Goal: Transaction & Acquisition: Purchase product/service

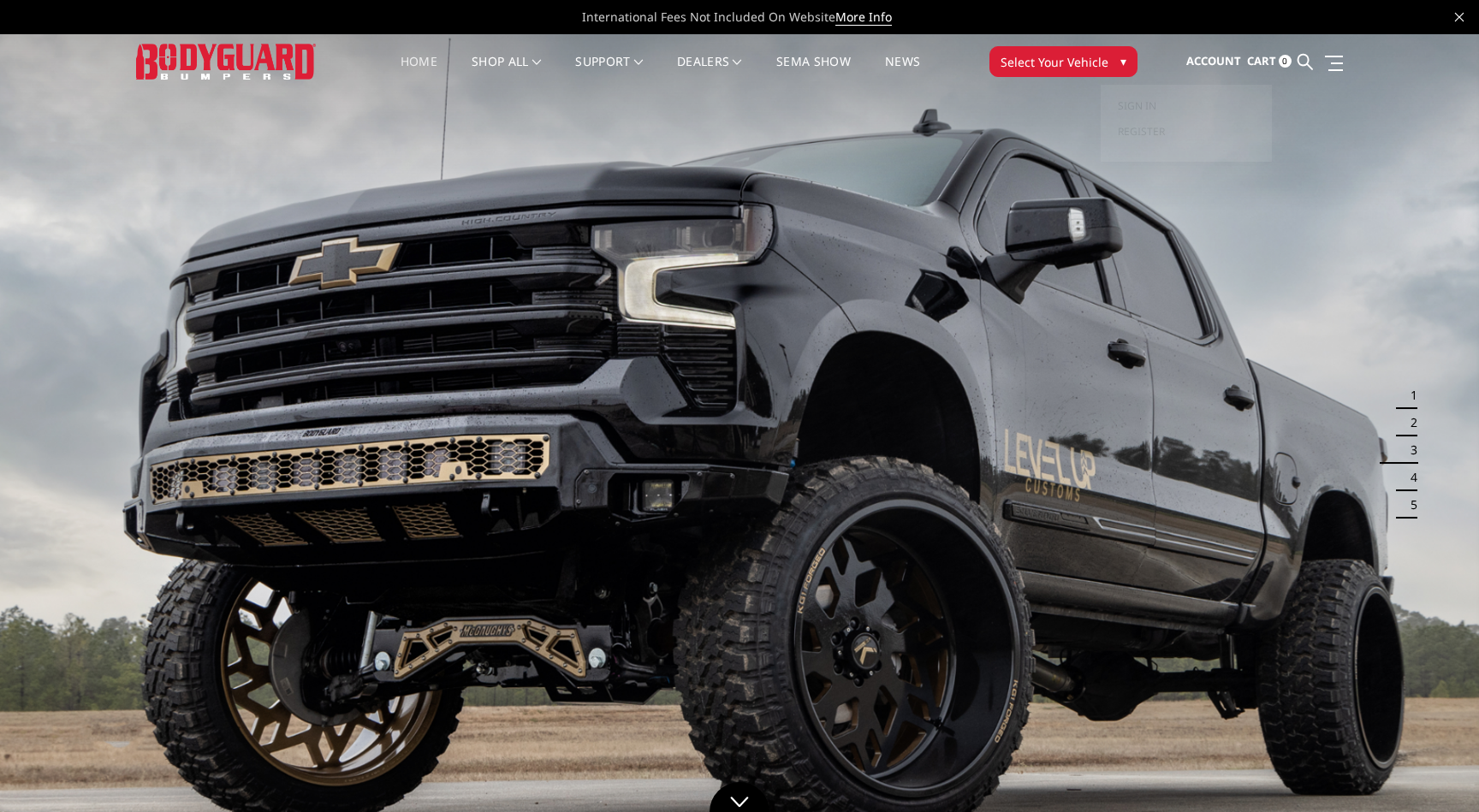
click at [1095, 62] on span "Select Your Vehicle" at bounding box center [1054, 62] width 108 height 18
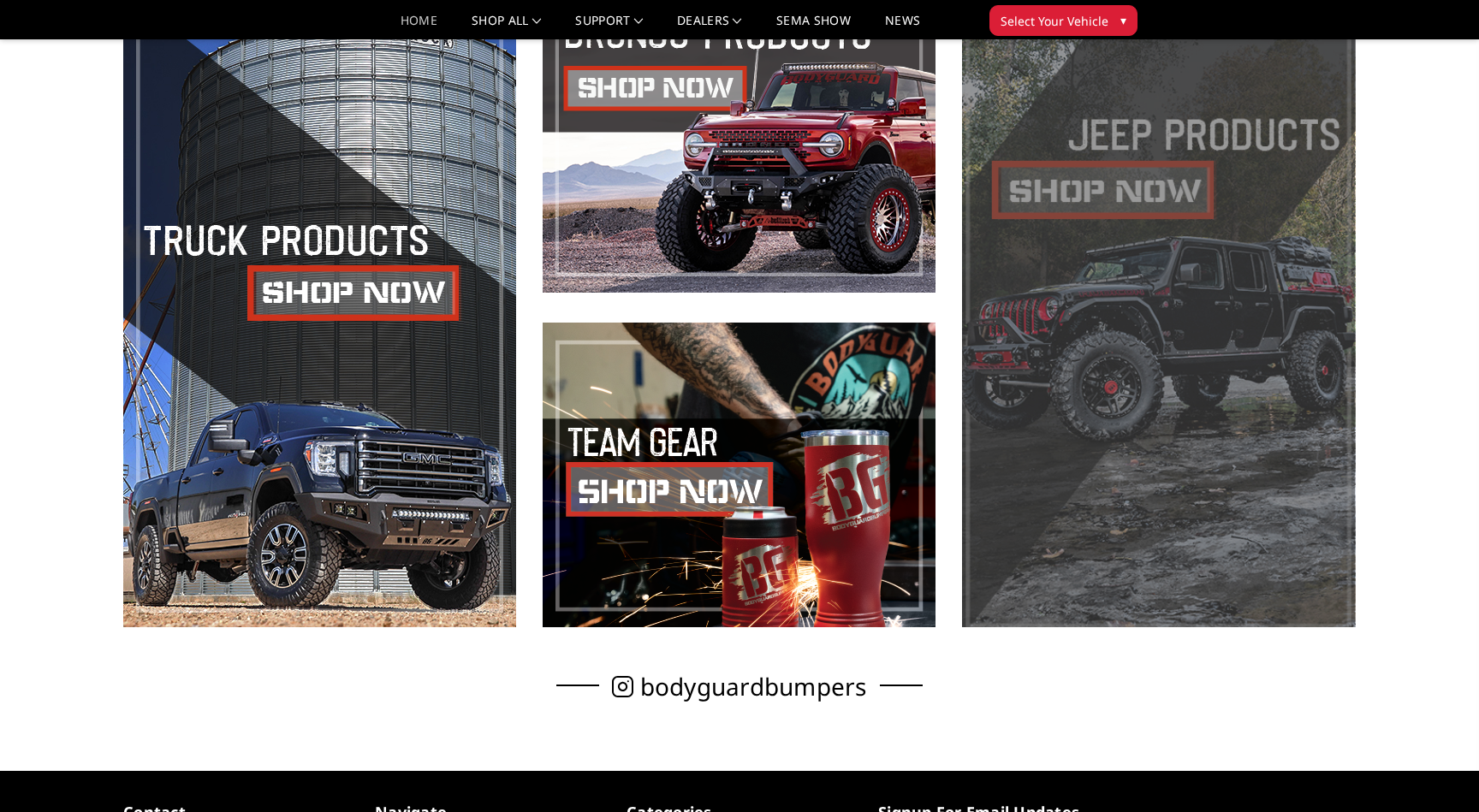
scroll to position [1080, 0]
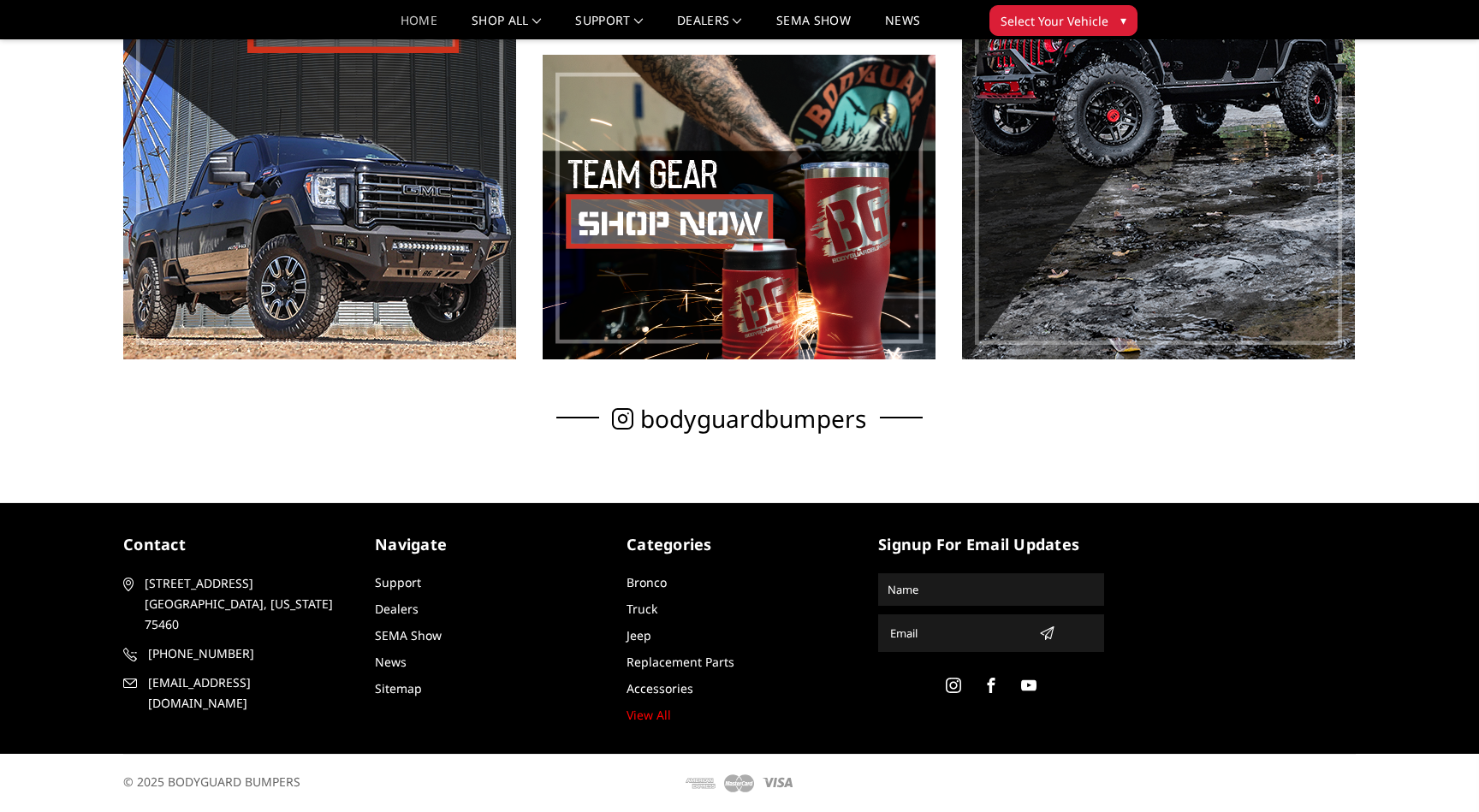
click at [1121, 31] on button "Select Your Vehicle ▾" at bounding box center [1064, 20] width 149 height 30
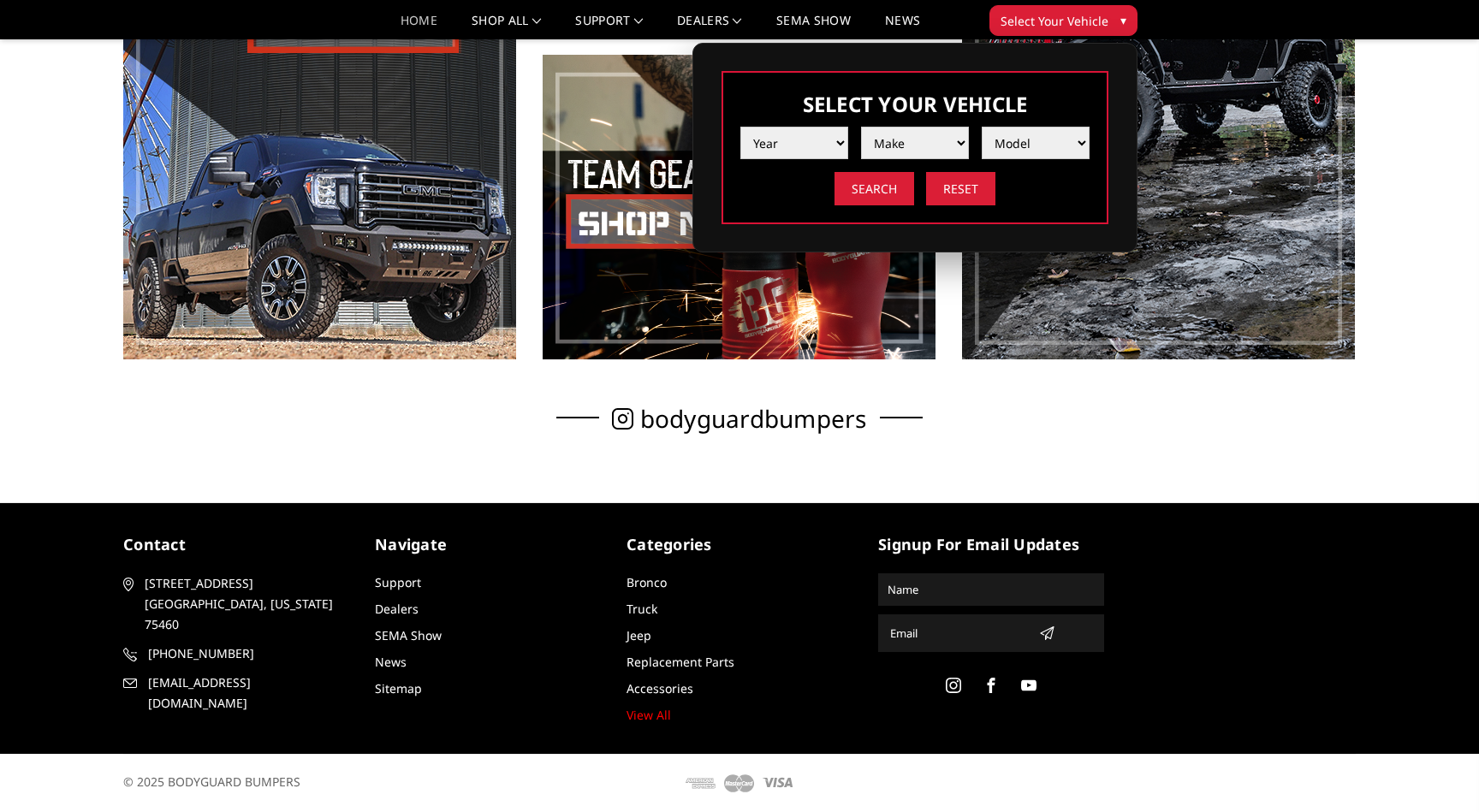
click at [1121, 31] on button "Select Your Vehicle ▾" at bounding box center [1064, 20] width 149 height 30
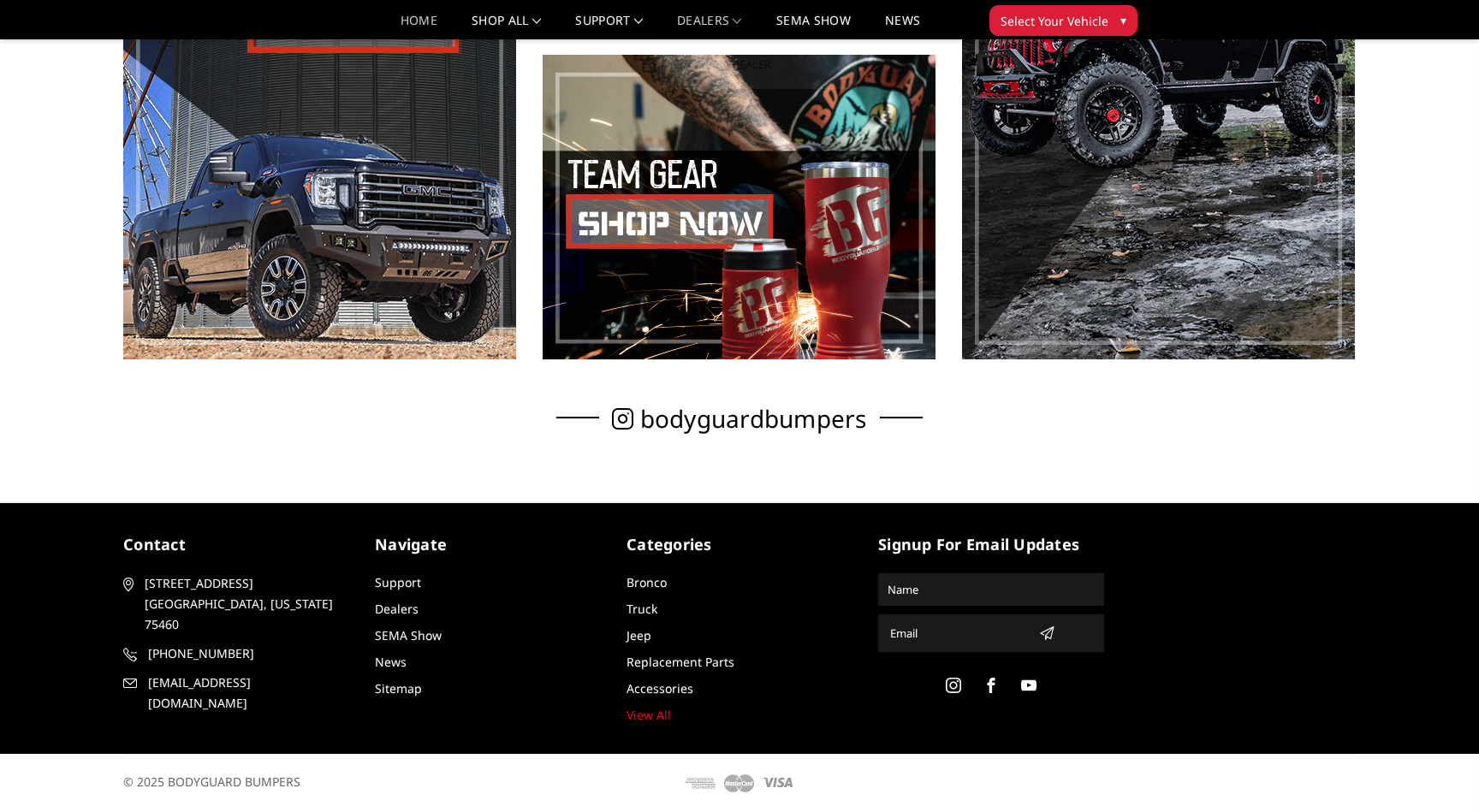
click at [742, 32] on link "Dealers" at bounding box center [710, 27] width 65 height 25
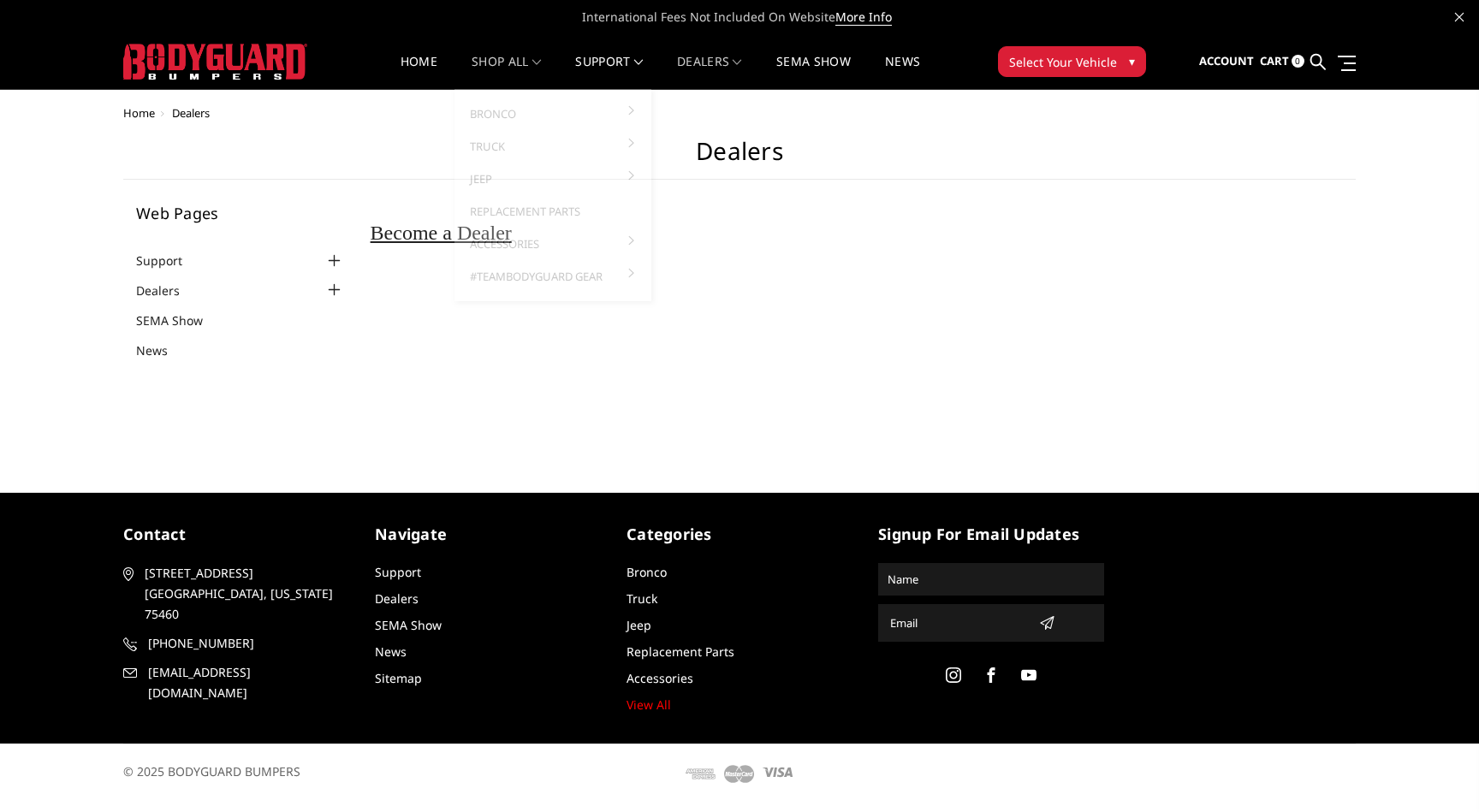
click at [507, 59] on link "shop all" at bounding box center [506, 71] width 70 height 33
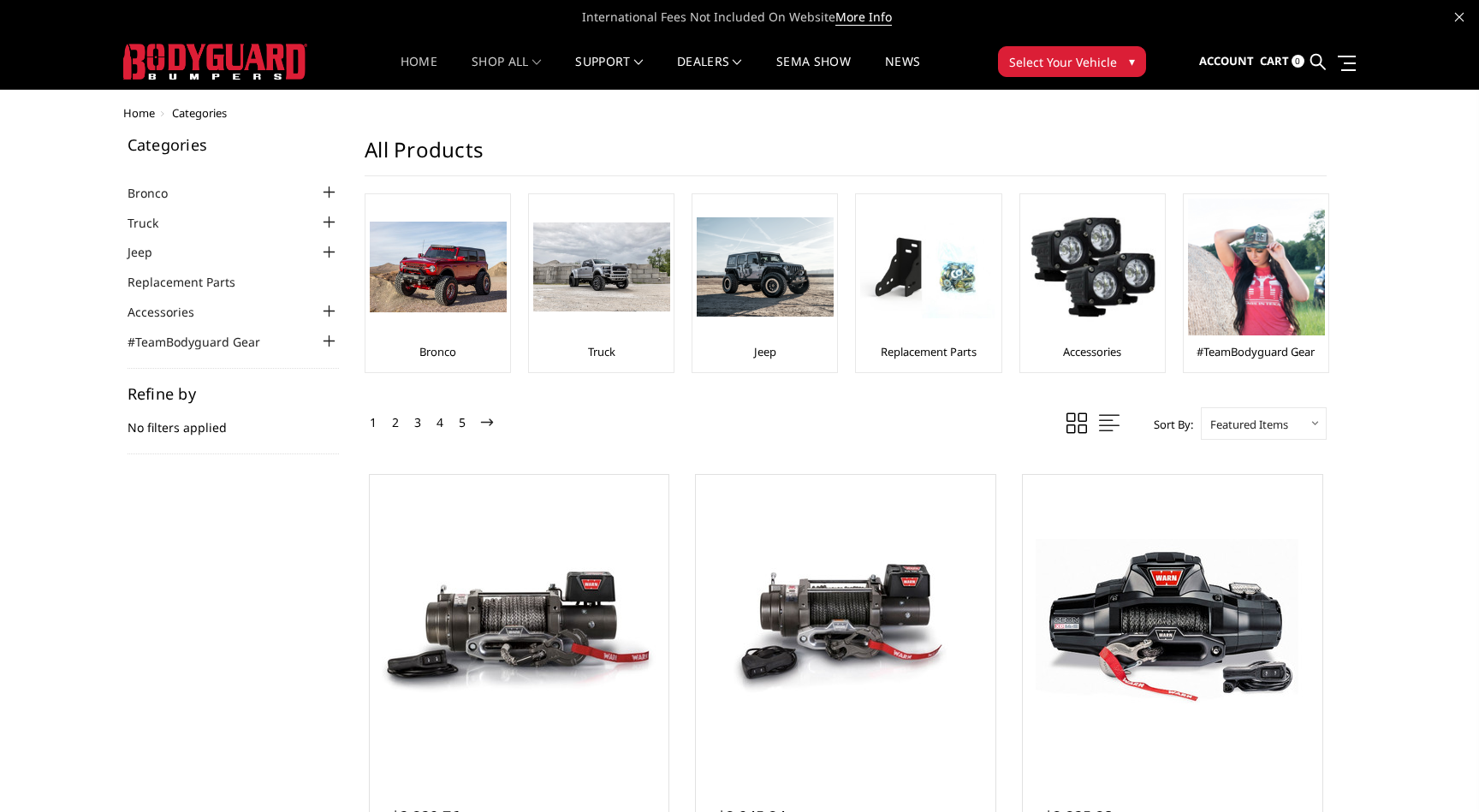
click at [424, 66] on link "Home" at bounding box center [419, 71] width 37 height 33
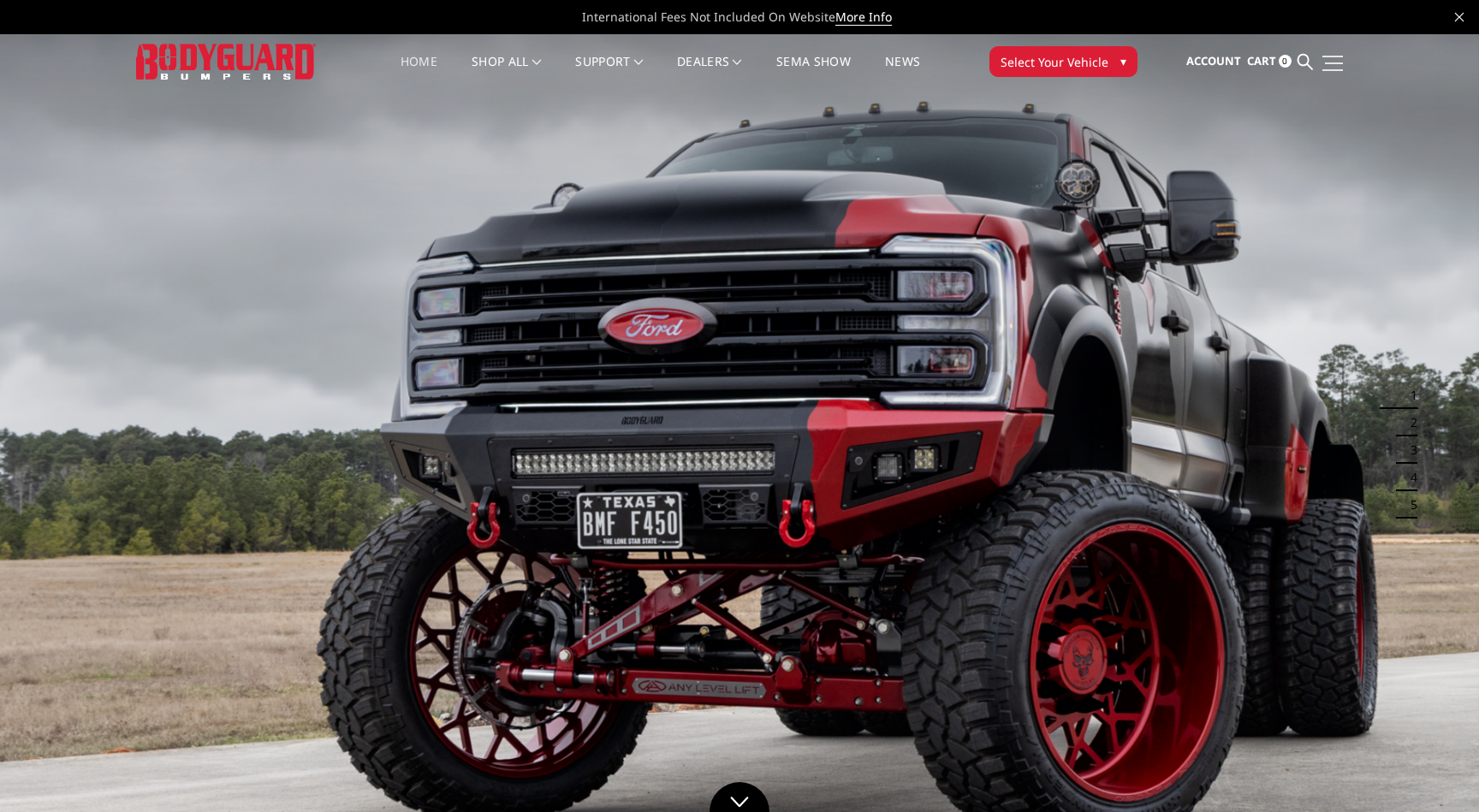
click at [1338, 70] on span at bounding box center [1333, 70] width 21 height 2
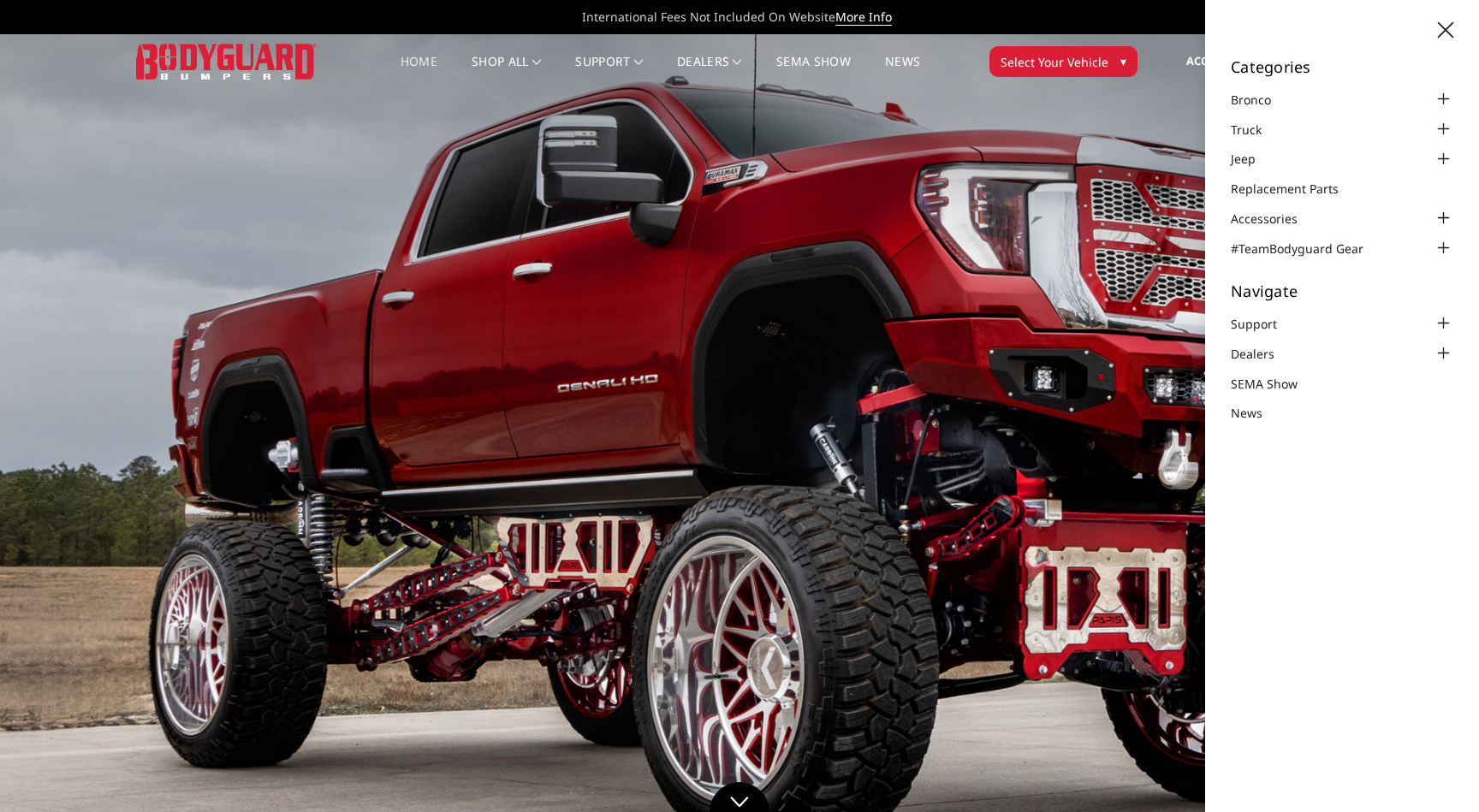
click at [1441, 209] on div at bounding box center [1444, 218] width 21 height 21
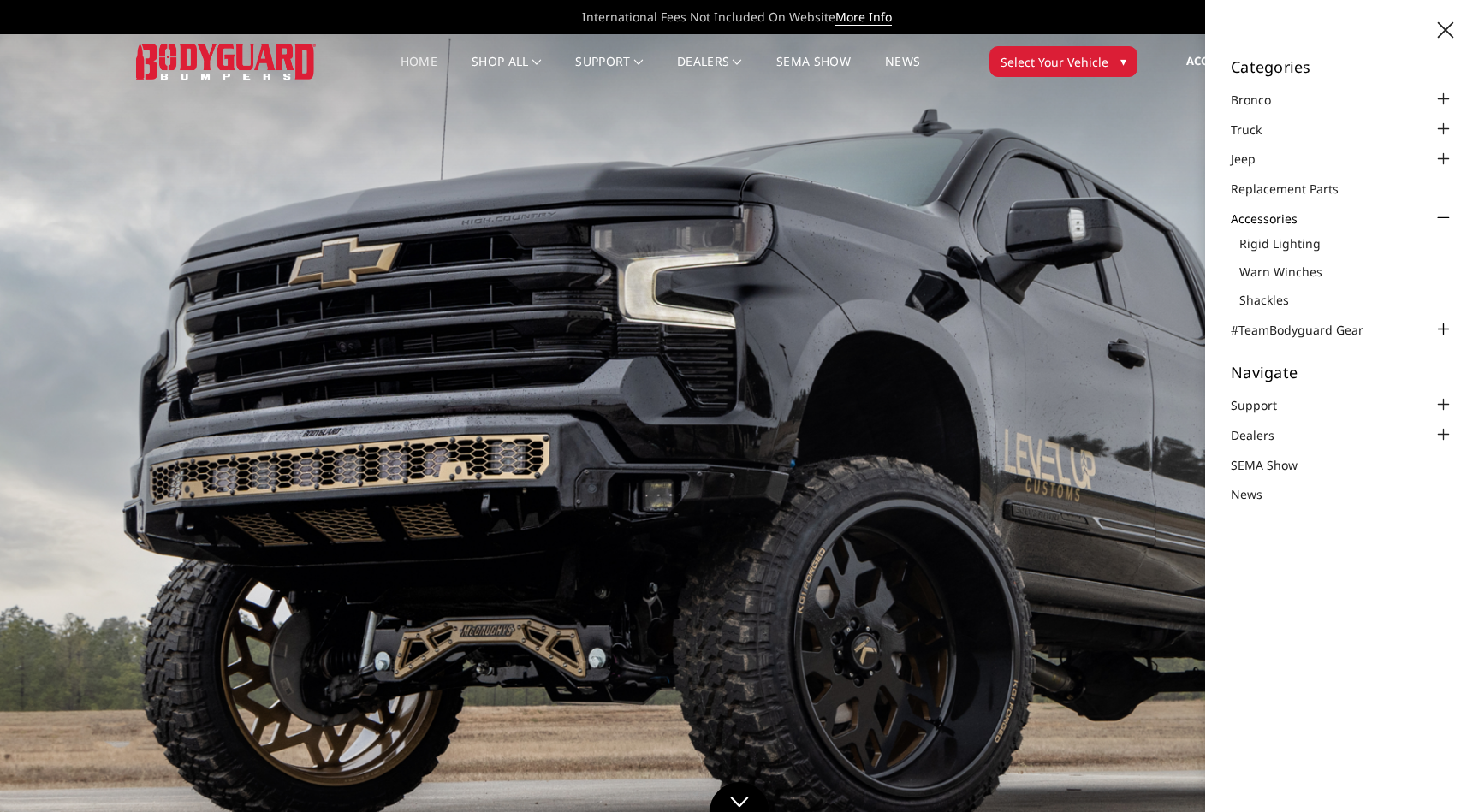
click at [1447, 331] on div at bounding box center [1444, 329] width 21 height 21
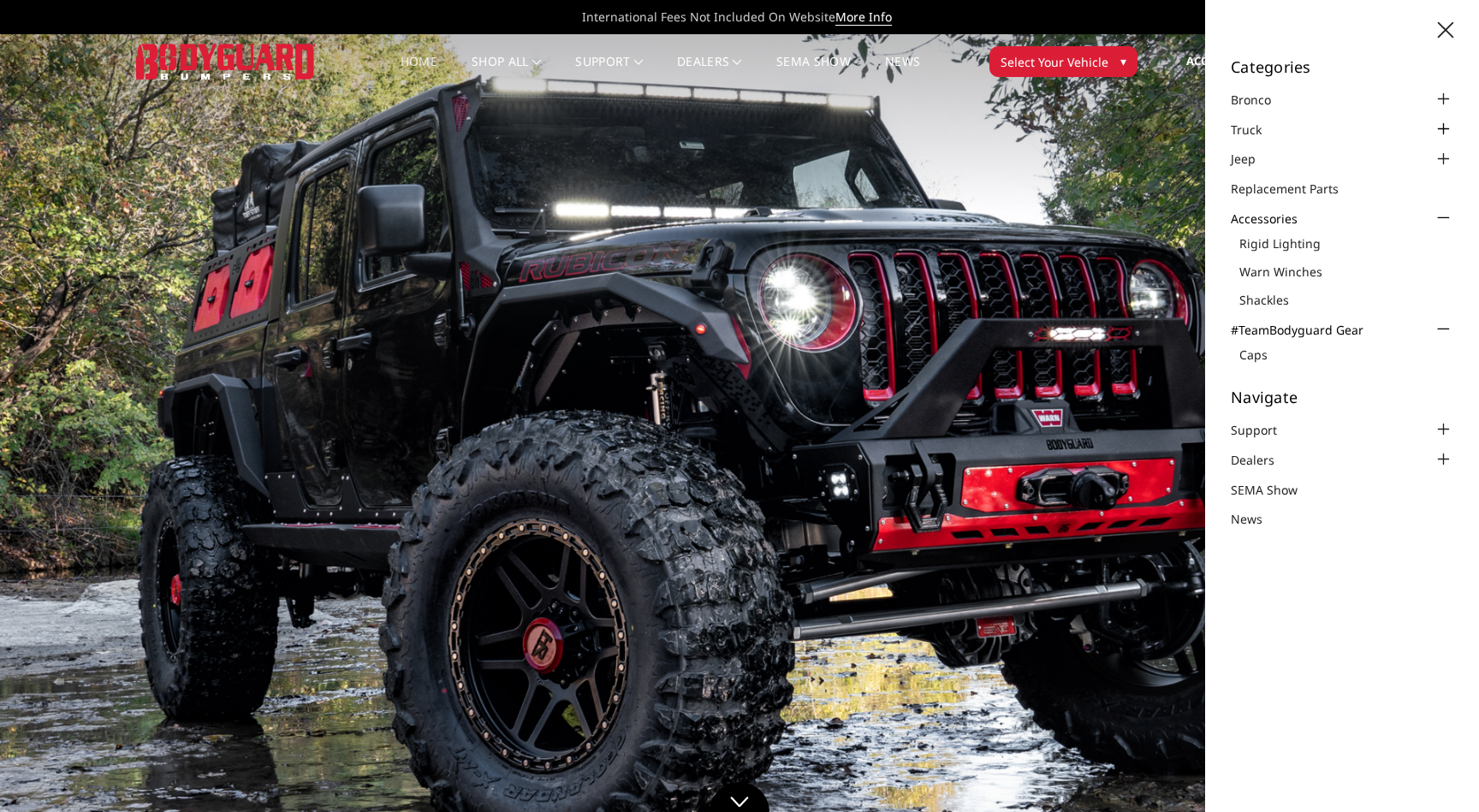
click at [1443, 130] on div at bounding box center [1444, 129] width 21 height 21
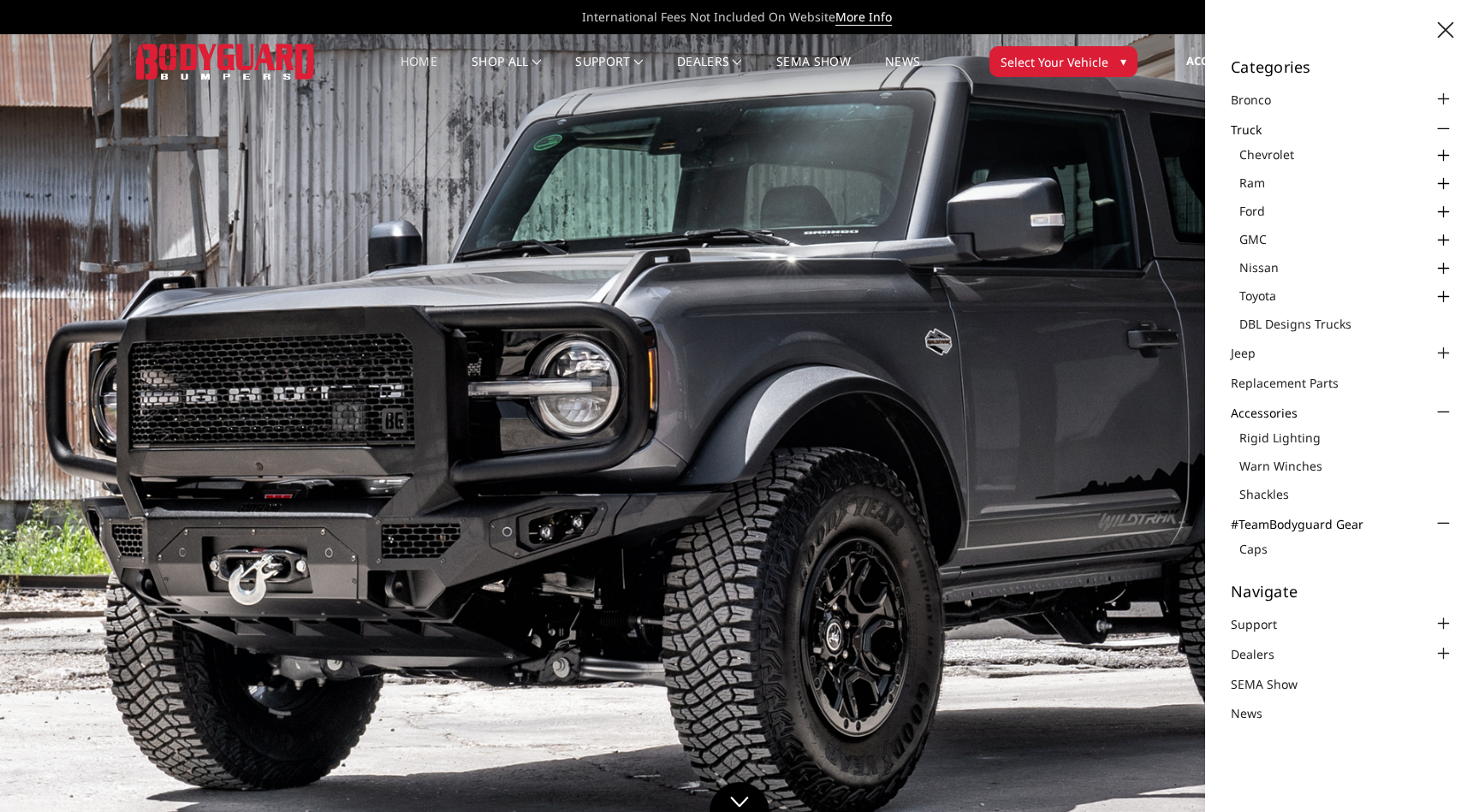
click at [1448, 211] on div at bounding box center [1444, 212] width 21 height 21
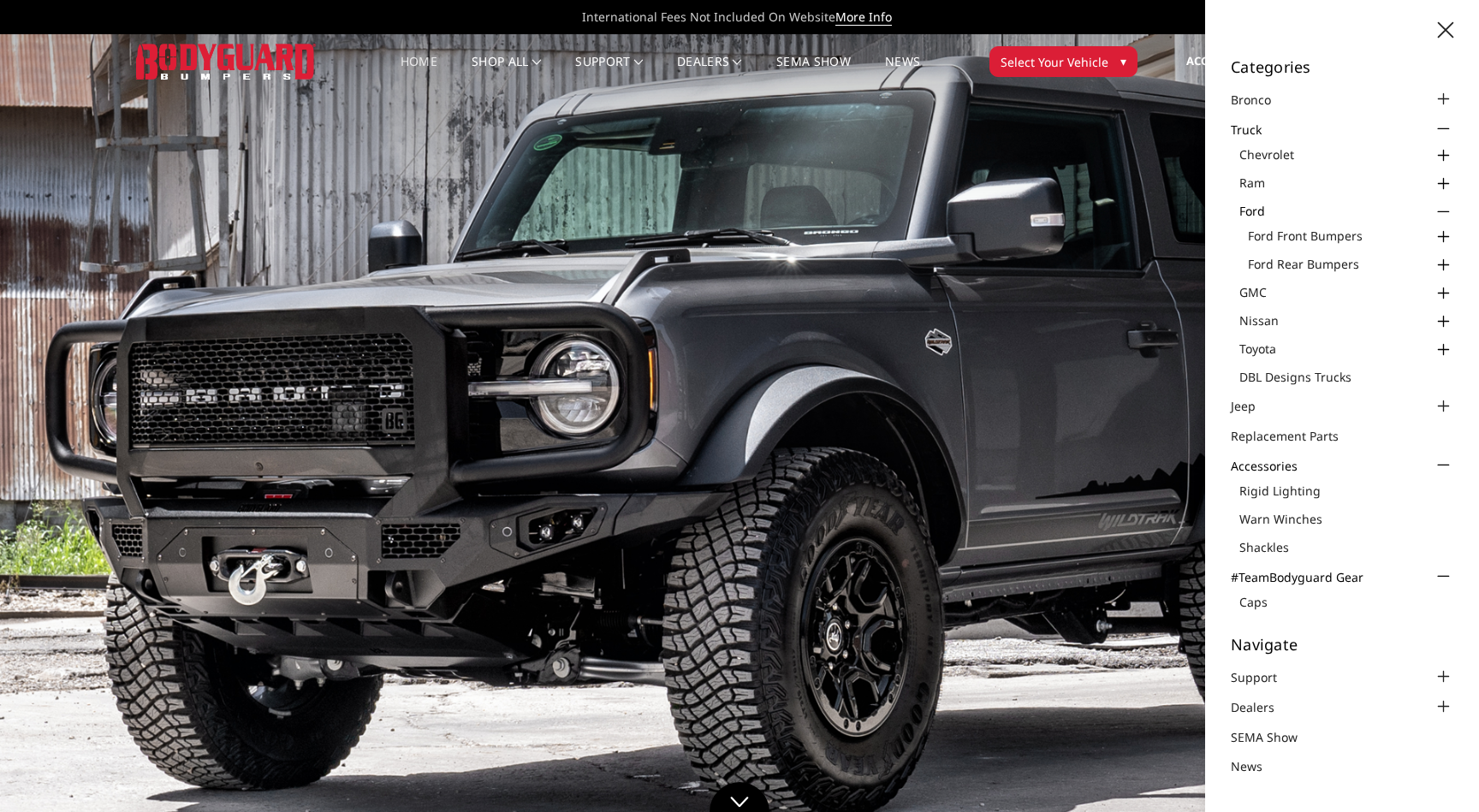
click at [1442, 236] on div at bounding box center [1444, 237] width 21 height 21
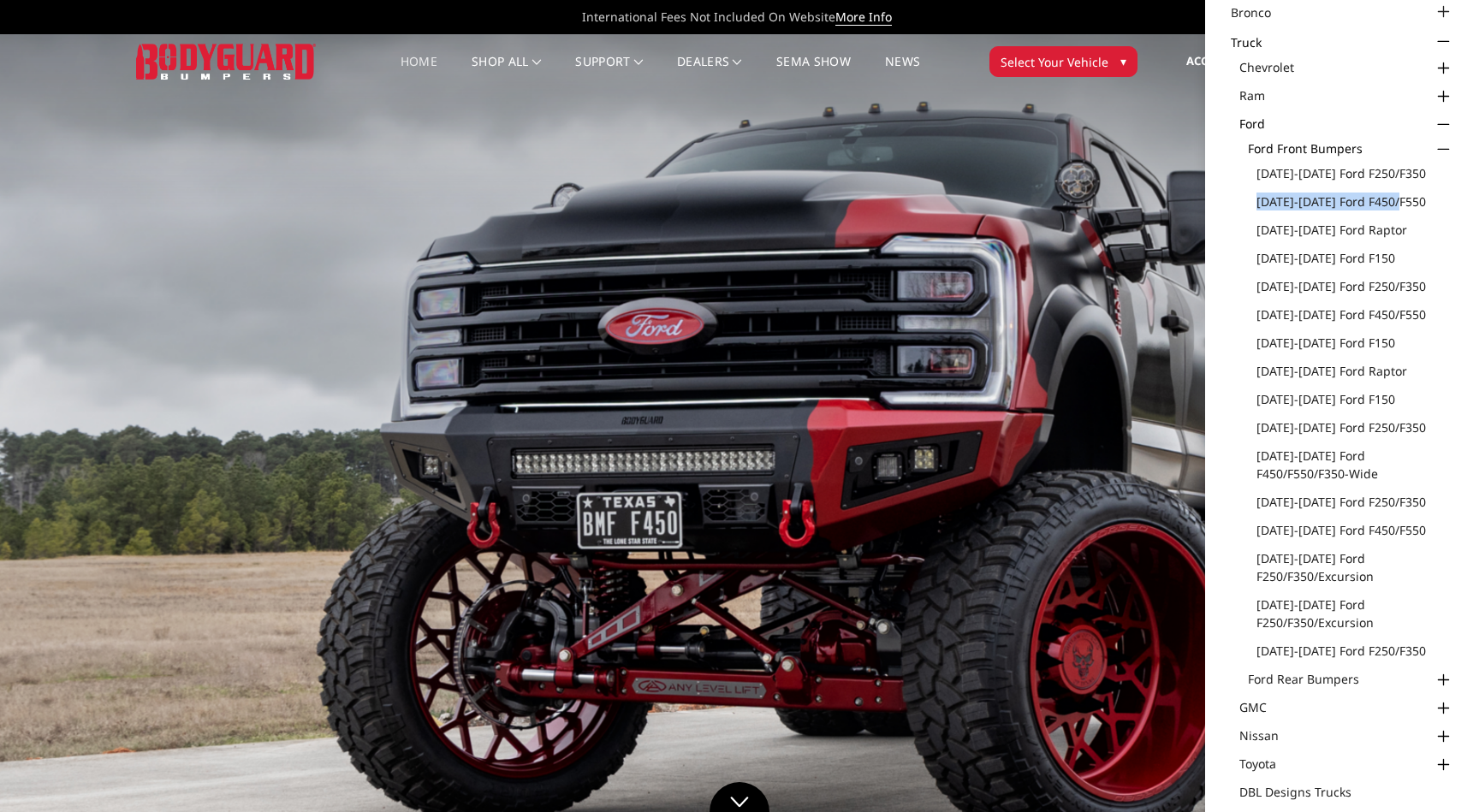
scroll to position [122, 0]
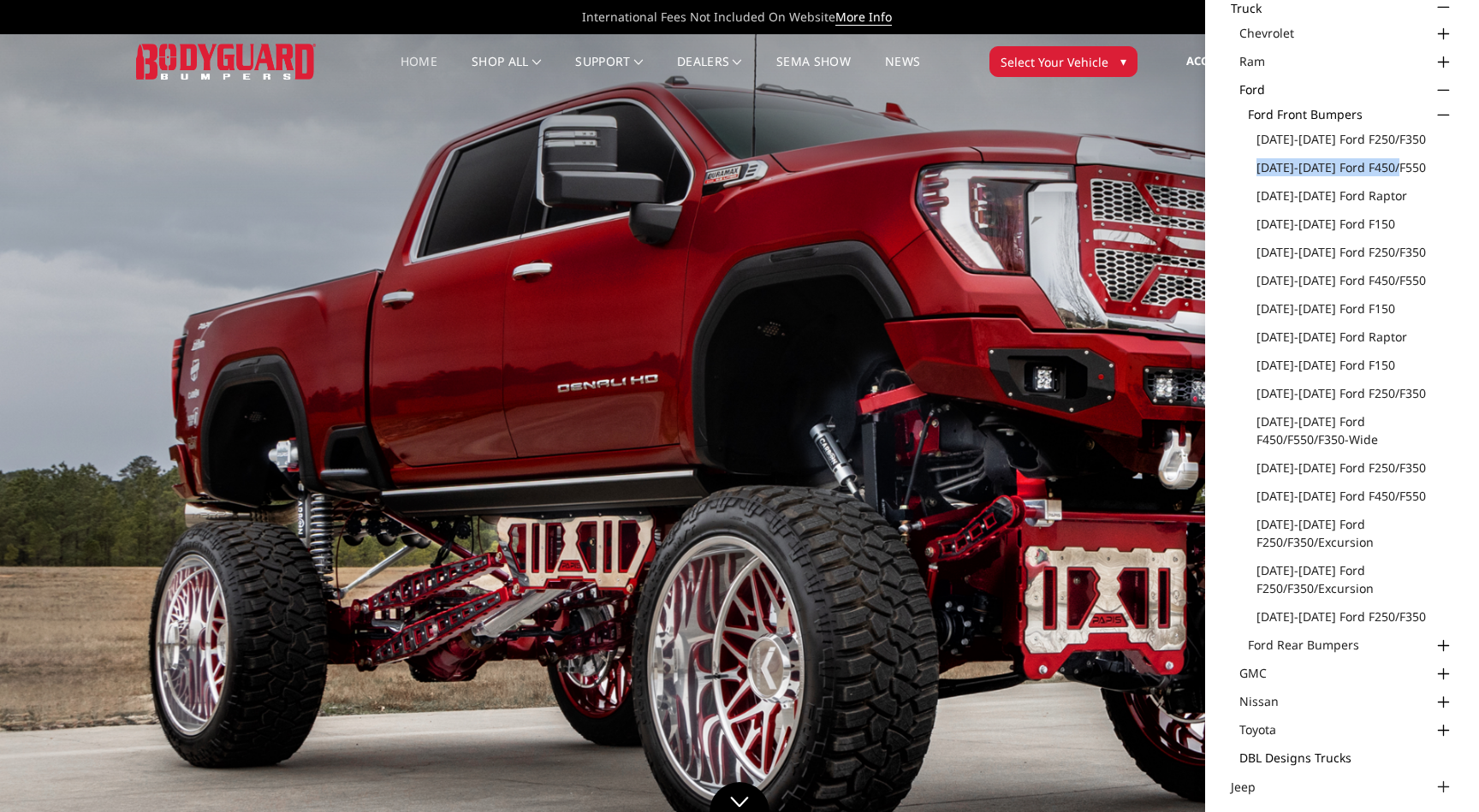
click at [1300, 752] on link "DBL Designs Trucks" at bounding box center [1347, 758] width 214 height 18
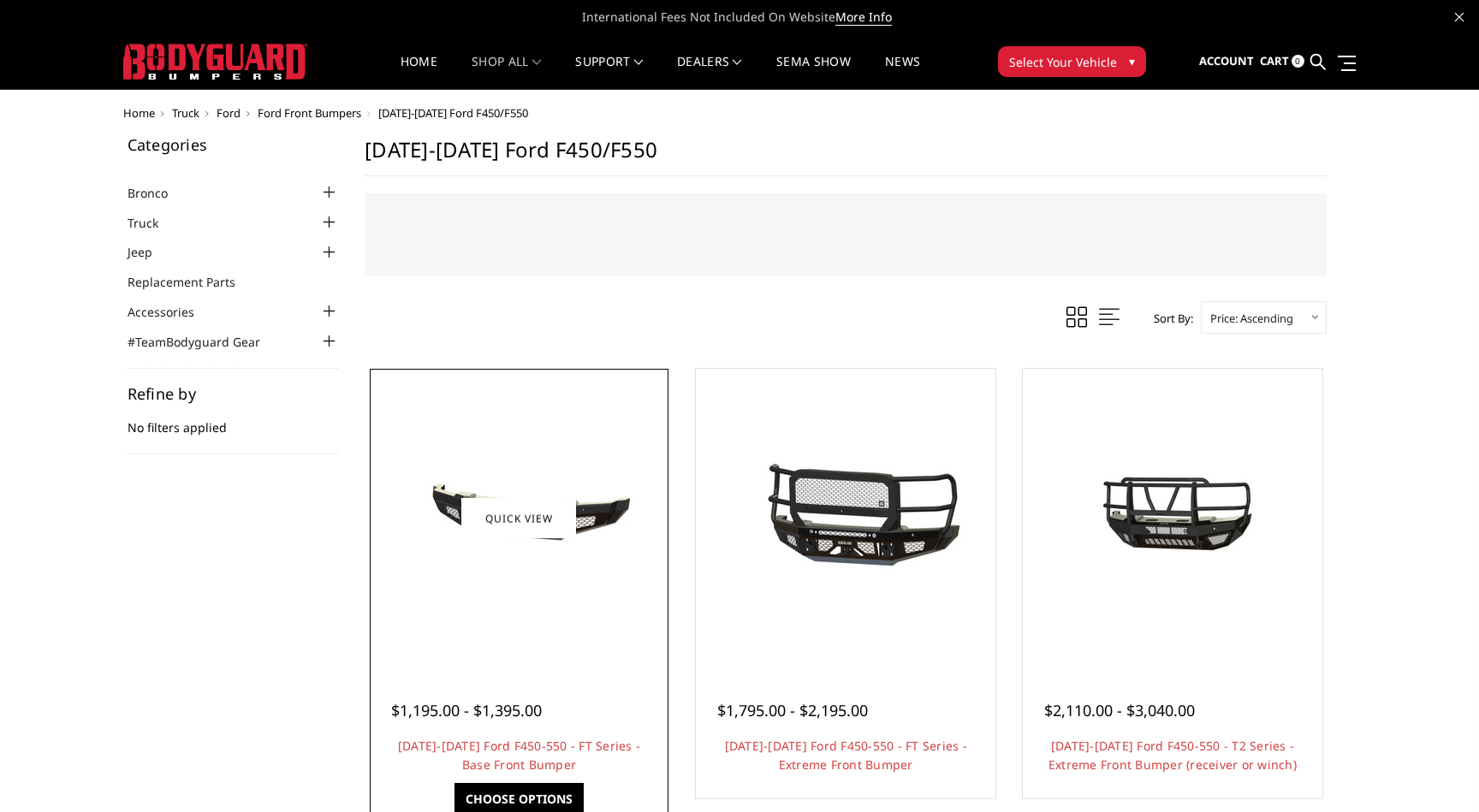
click at [594, 520] on img at bounding box center [519, 518] width 274 height 129
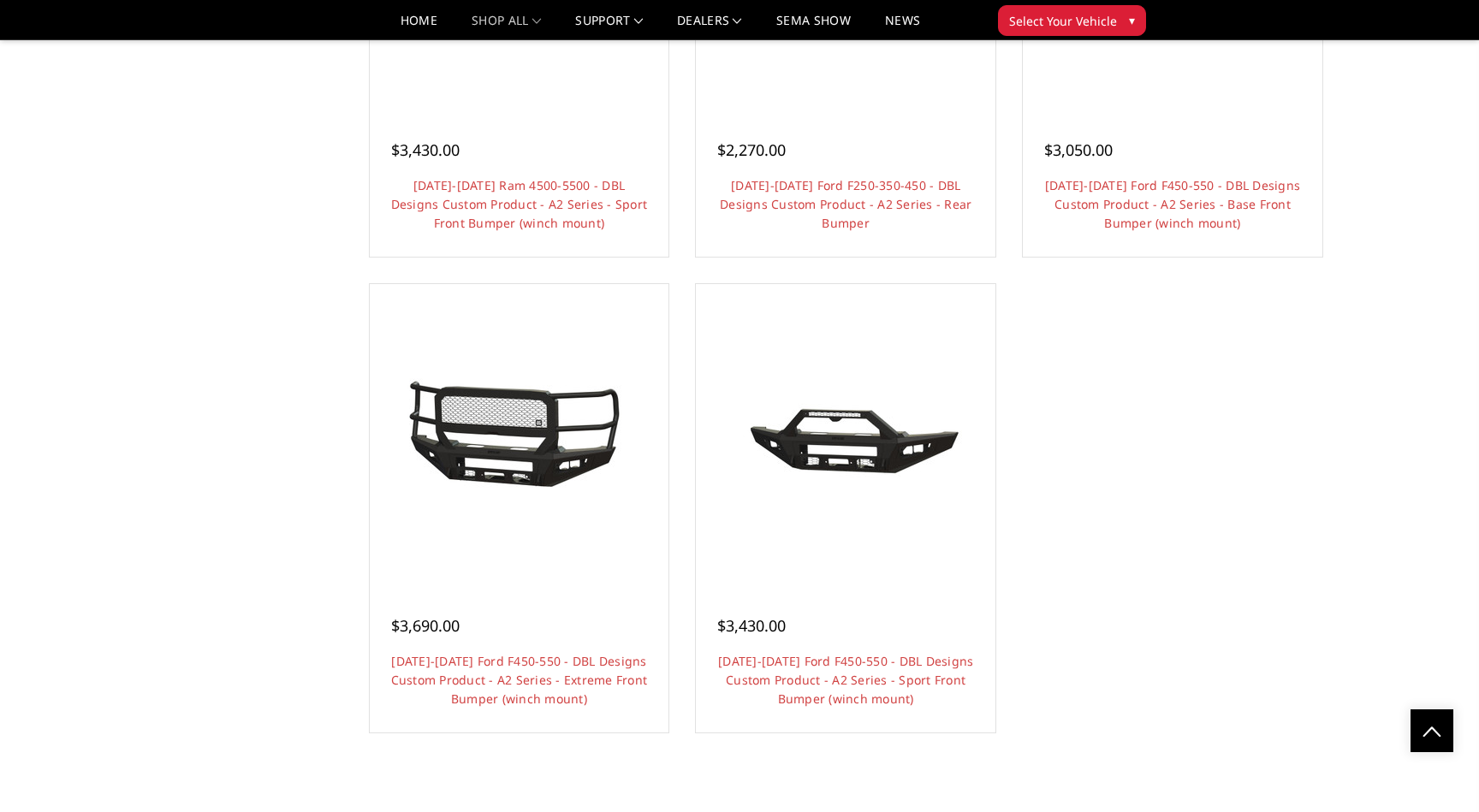
scroll to position [1516, 0]
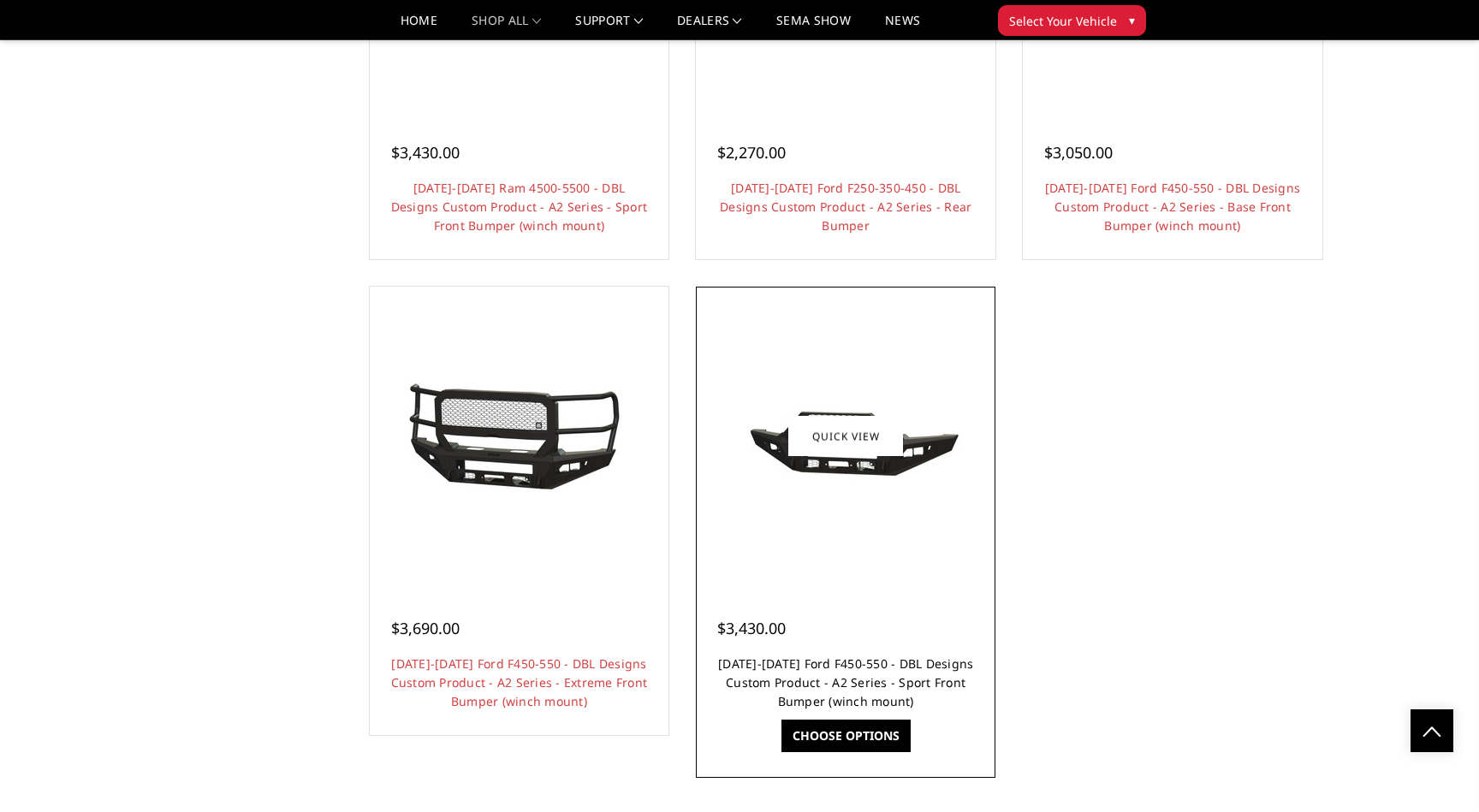
click at [792, 663] on link "[DATE]-[DATE] Ford F450-550 - DBL Designs Custom Product - A2 Series - Sport Fr…" at bounding box center [846, 683] width 255 height 54
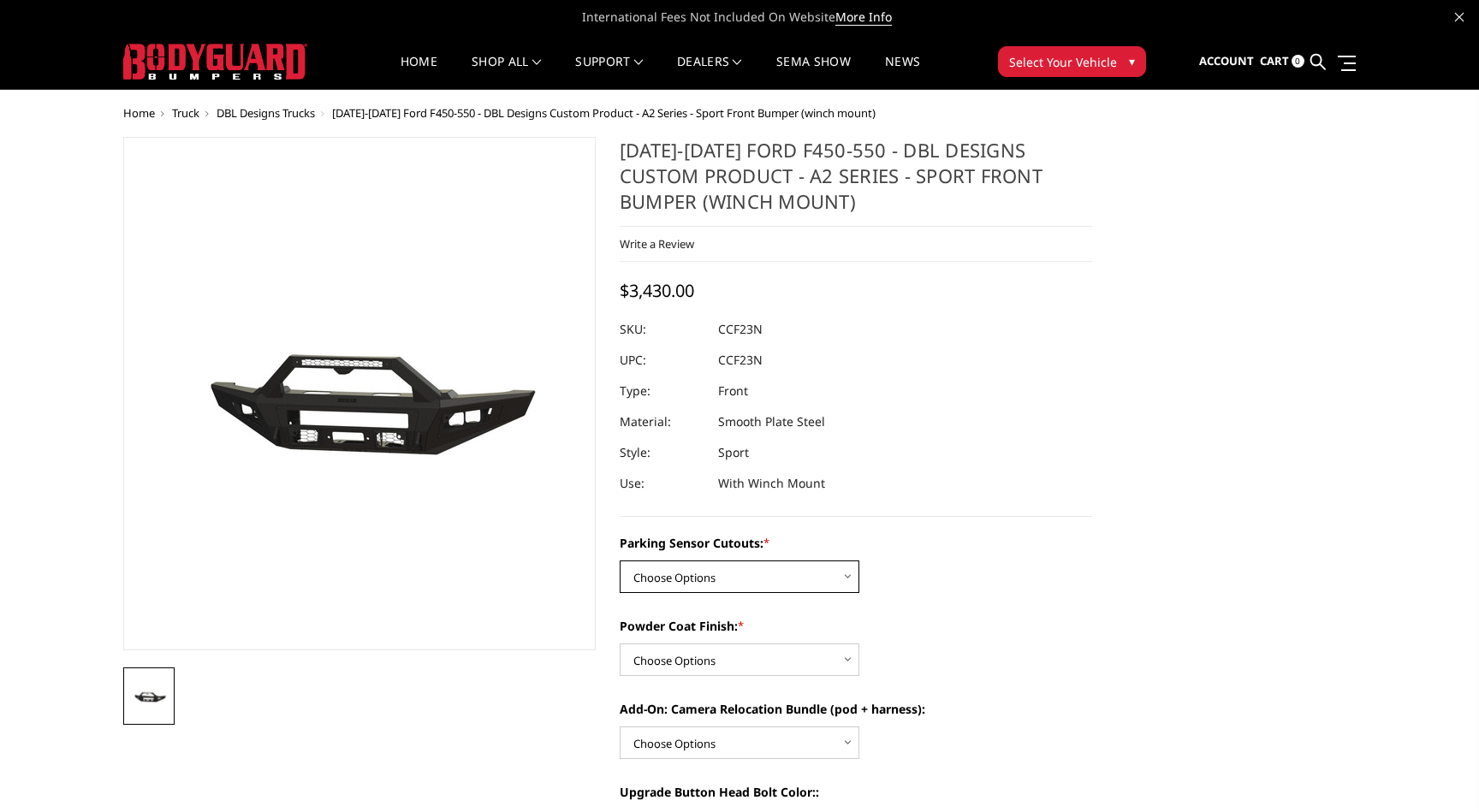
select select "540"
select select "520"
select select "1699"
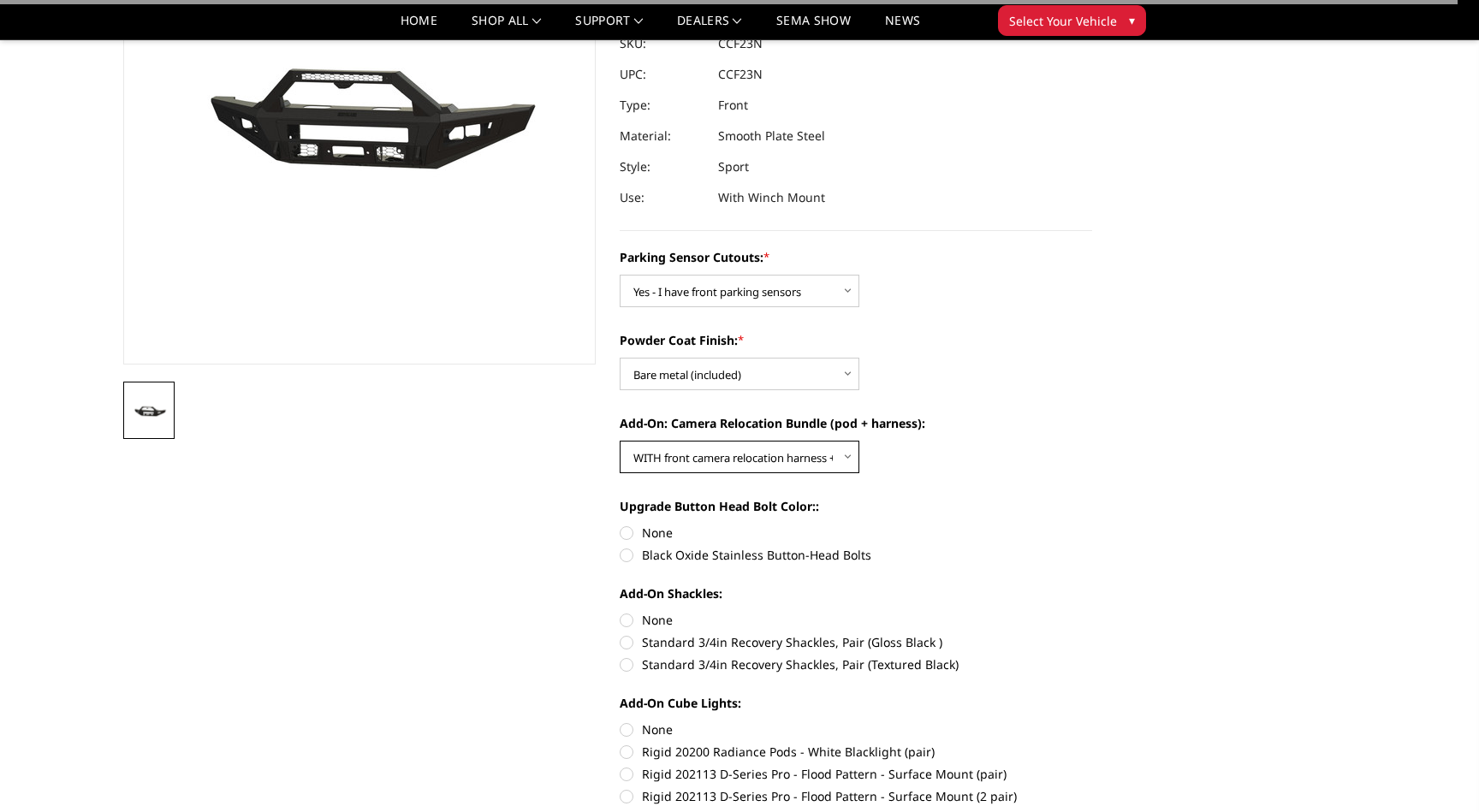
scroll to position [241, 0]
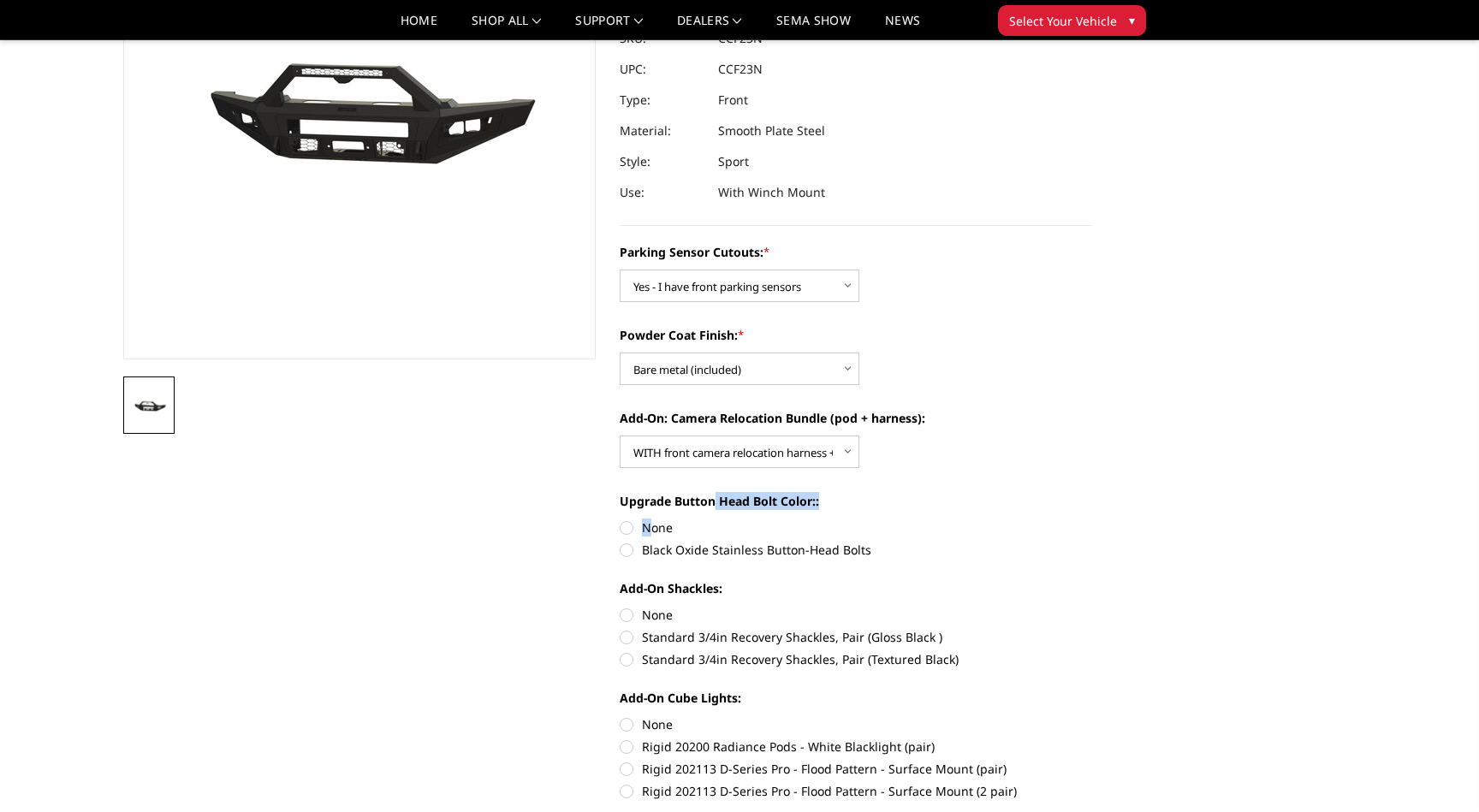
drag, startPoint x: 659, startPoint y: 504, endPoint x: 651, endPoint y: 529, distance: 26.2
click at [651, 529] on div "Upgrade Button Head Bolt Color:: None Black Oxide Stainless Button-Head Bolts" at bounding box center [856, 524] width 472 height 64
click at [651, 529] on label "None" at bounding box center [856, 527] width 472 height 18
click at [621, 520] on input "None" at bounding box center [620, 519] width 1 height 1
radio input "true"
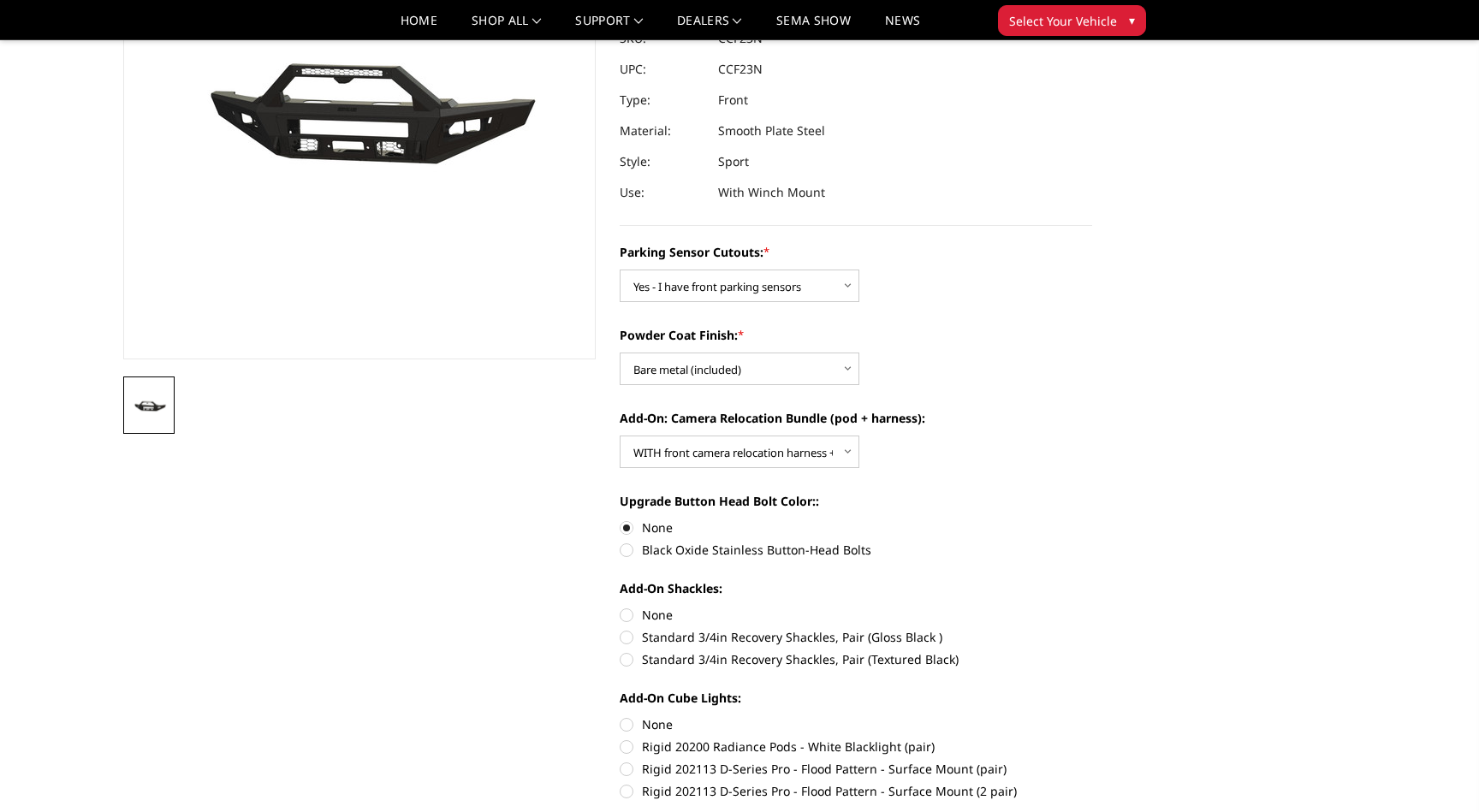
click at [658, 570] on div "Parking Sensor Cutouts: * Choose Options Yes - I have front parking sensors No …" at bounding box center [856, 762] width 472 height 1038
click at [663, 548] on label "Black Oxide Stainless Button-Head Bolts" at bounding box center [856, 549] width 472 height 18
click at [1092, 520] on input "Black Oxide Stainless Button-Head Bolts" at bounding box center [1092, 519] width 1 height 1
radio input "true"
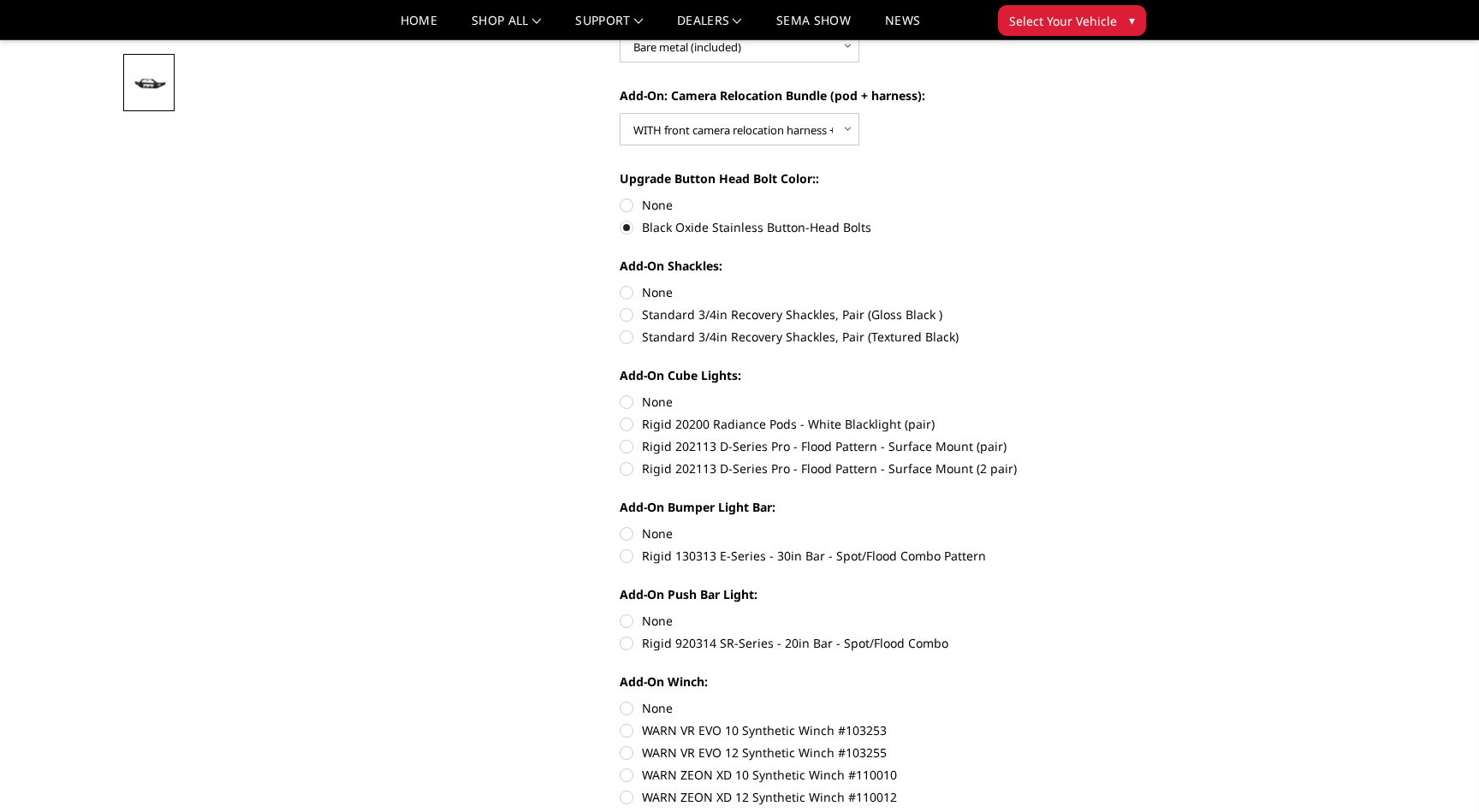
scroll to position [655, 0]
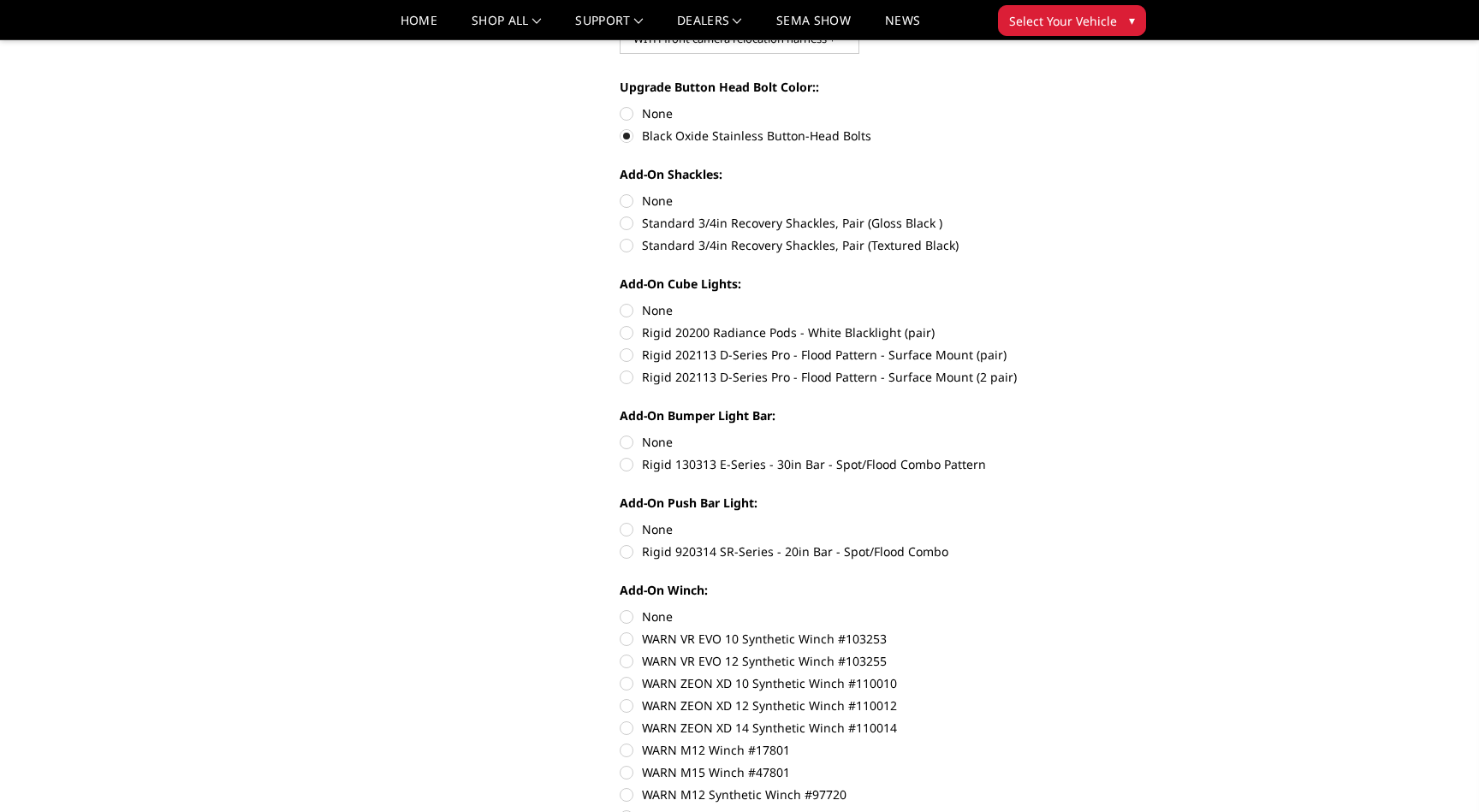
click at [631, 227] on label "Standard 3/4in Recovery Shackles, Pair (Gloss Black )" at bounding box center [856, 223] width 472 height 18
click at [1092, 192] on input "Standard 3/4in Recovery Shackles, Pair (Gloss Black )" at bounding box center [1092, 191] width 1 height 1
radio input "true"
click at [631, 255] on div "Parking Sensor Cutouts: * Choose Options Yes - I have front parking sensors No …" at bounding box center [856, 347] width 472 height 1038
click at [629, 248] on label "Standard 3/4in Recovery Shackles, Pair (Textured Black)" at bounding box center [856, 245] width 472 height 18
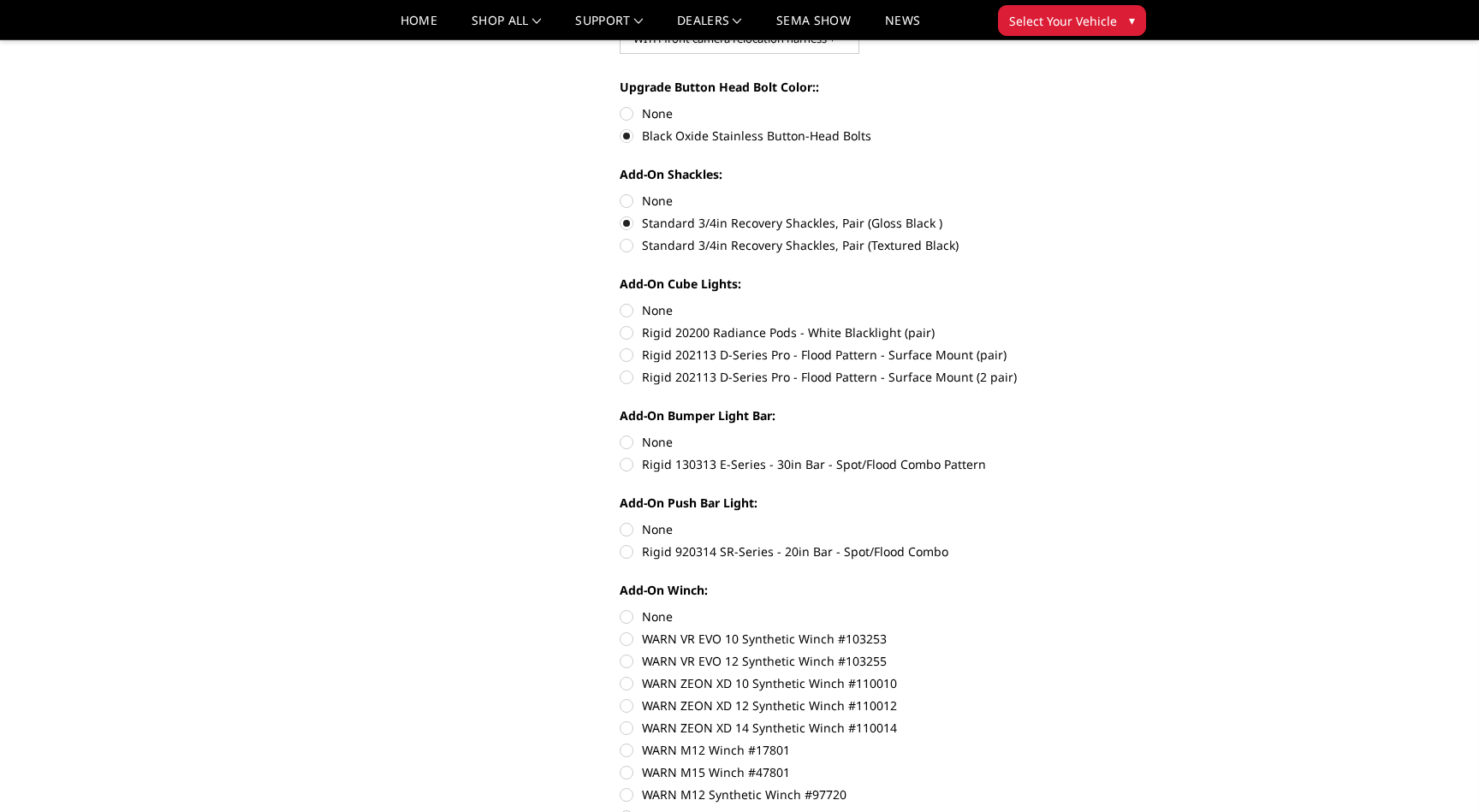
click at [1092, 215] on input "Standard 3/4in Recovery Shackles, Pair (Textured Black)" at bounding box center [1092, 214] width 1 height 1
radio input "true"
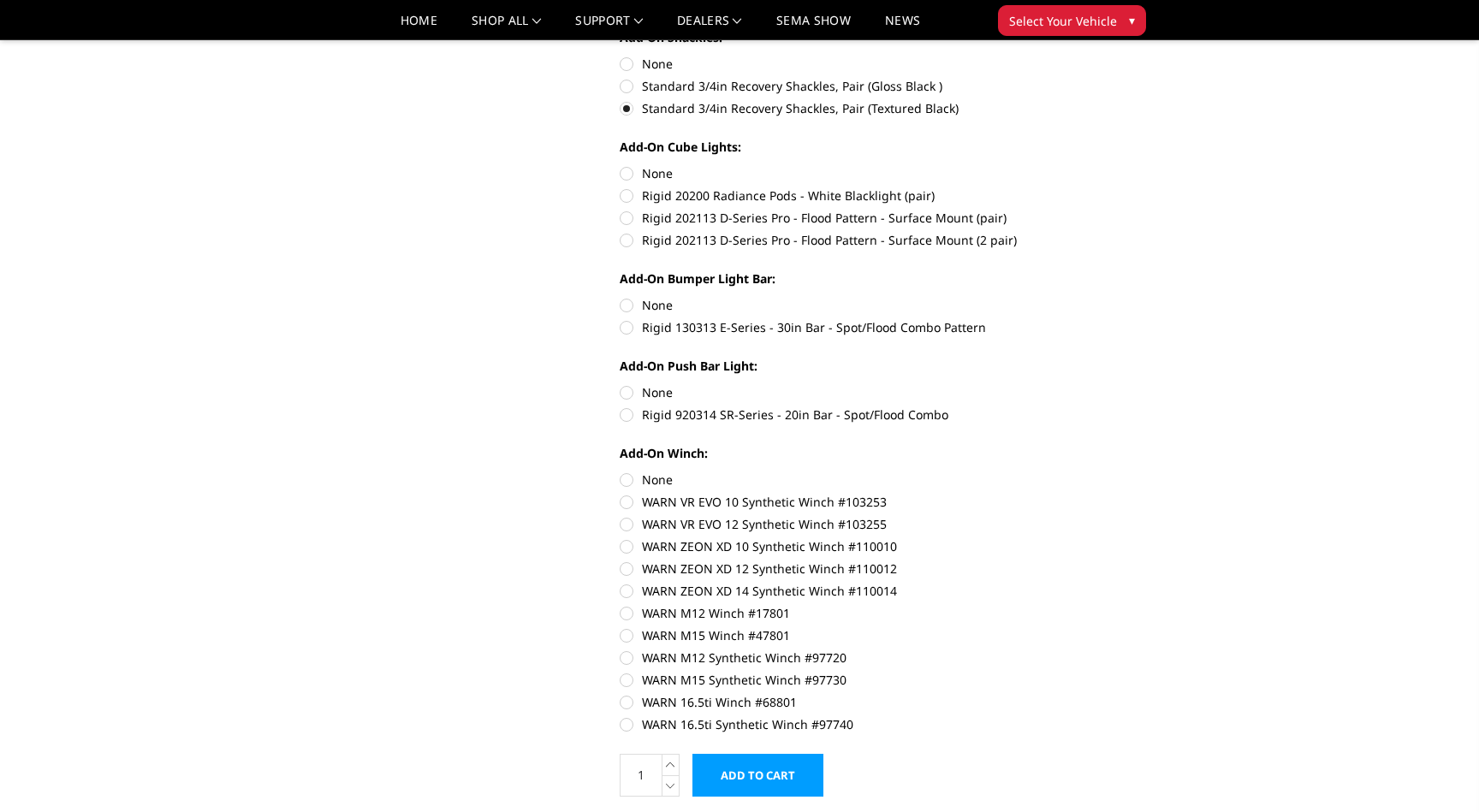
scroll to position [792, 0]
click at [640, 412] on label "Rigid 920314 SR-Series - 20in Bar - Spot/Flood Combo" at bounding box center [856, 413] width 472 height 18
click at [1092, 384] on input "Rigid 920314 SR-Series - 20in Bar - Spot/Flood Combo" at bounding box center [1092, 383] width 1 height 1
radio input "true"
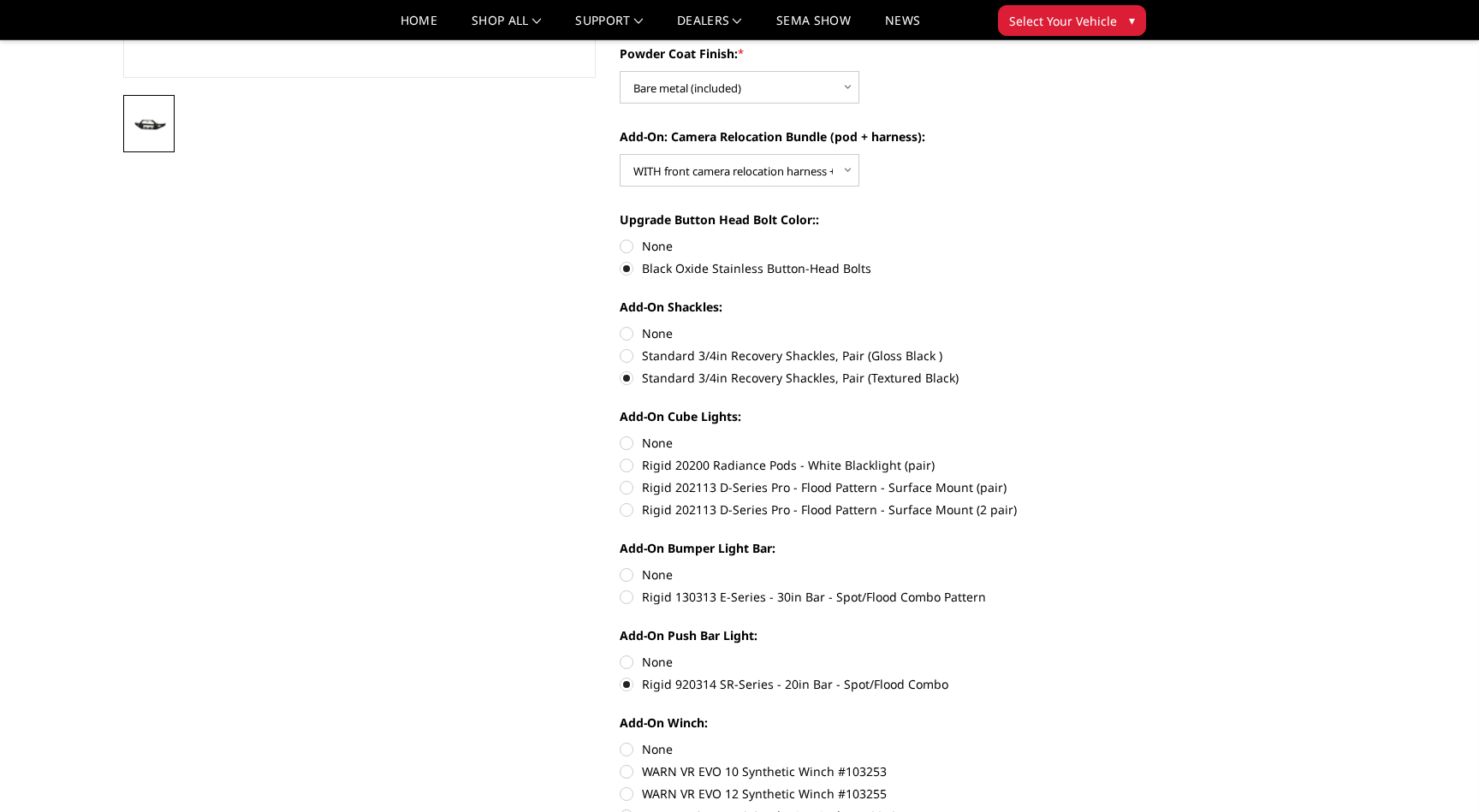
scroll to position [523, 0]
click at [809, 592] on label "Rigid 130313 E-Series - 30in Bar - Spot/Flood Combo Pattern" at bounding box center [856, 596] width 472 height 18
click at [1092, 565] on input "Rigid 130313 E-Series - 30in Bar - Spot/Flood Combo Pattern" at bounding box center [1092, 564] width 1 height 1
radio input "true"
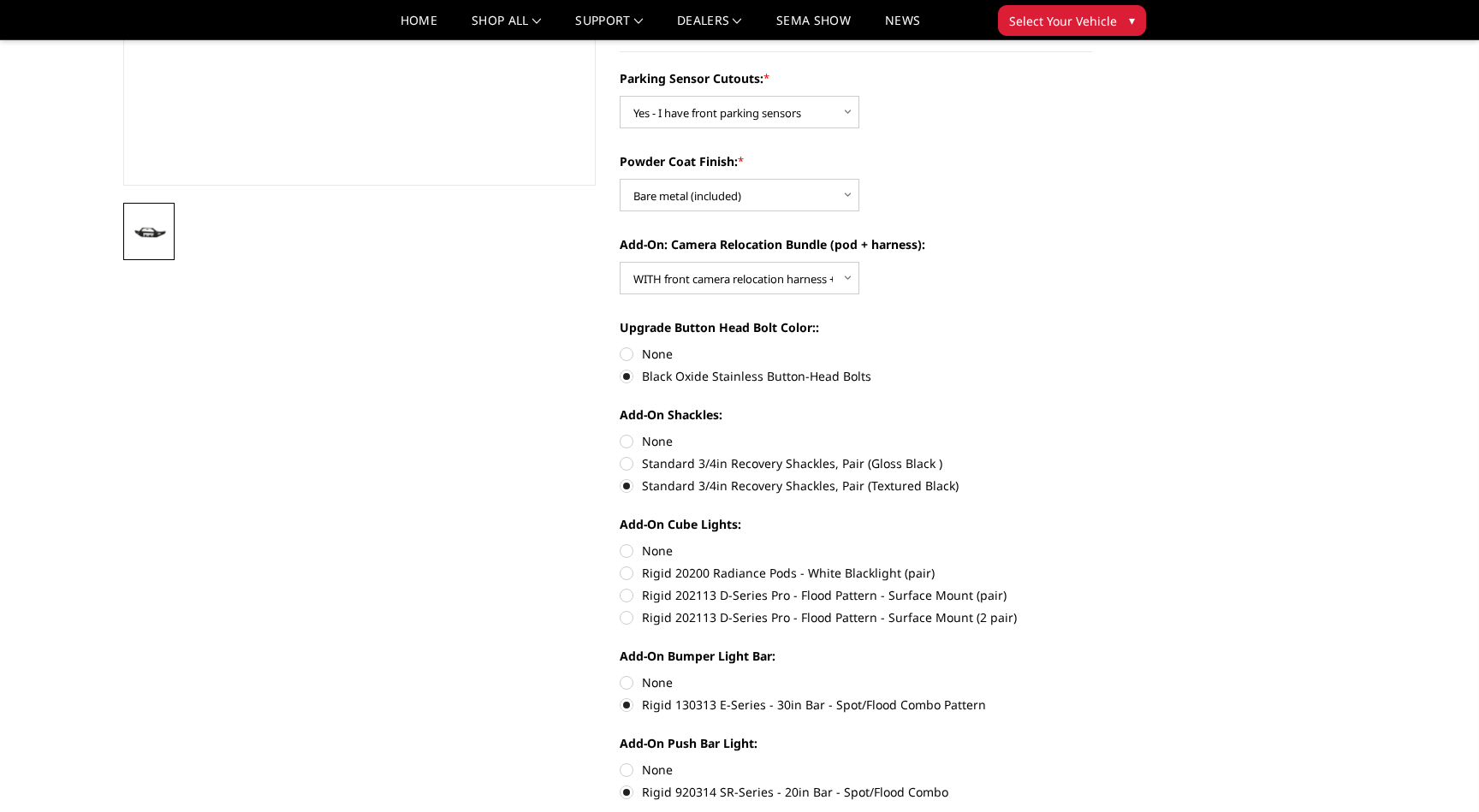
scroll to position [453, 0]
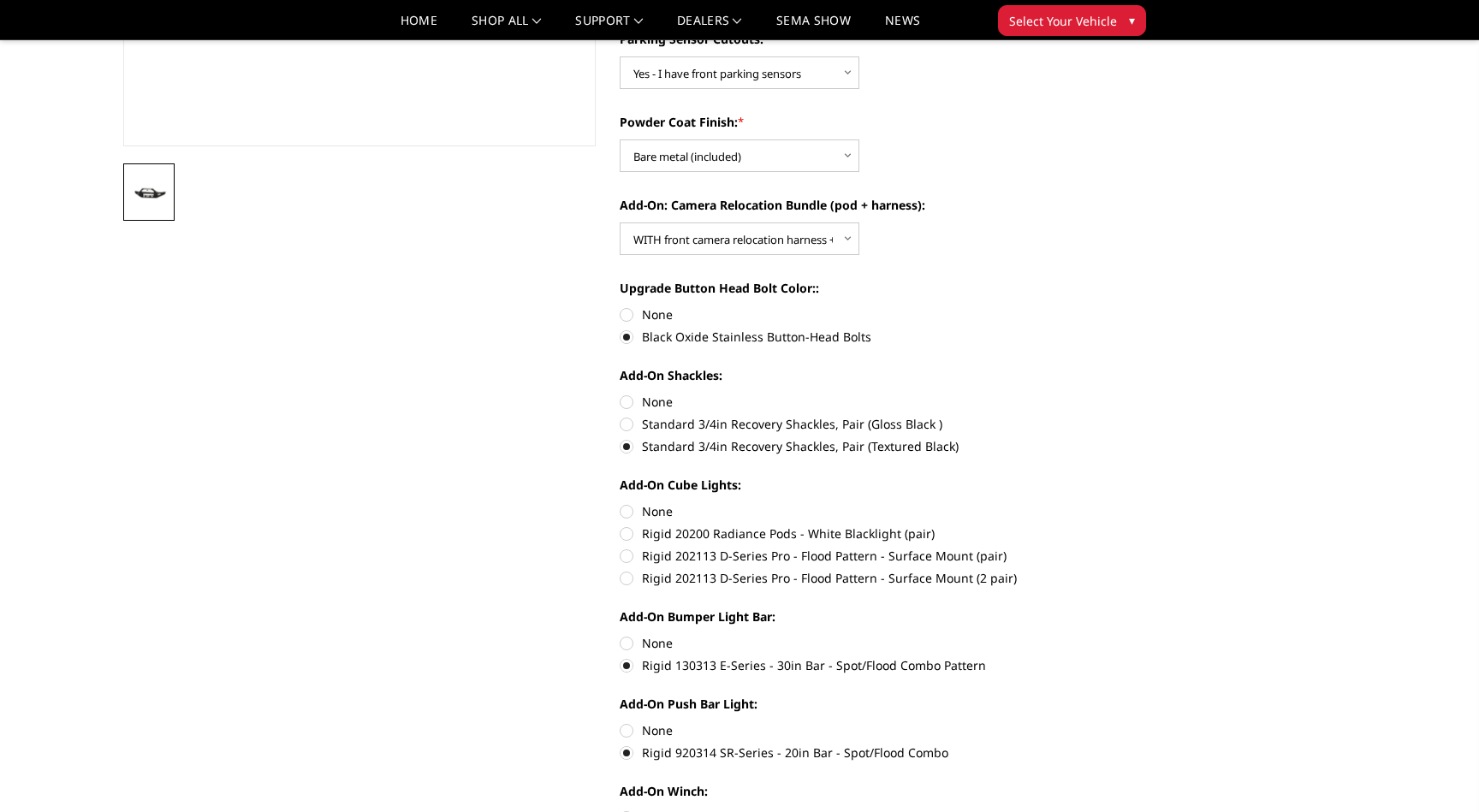
click at [656, 636] on label "None" at bounding box center [856, 643] width 472 height 18
click at [621, 635] on input "None" at bounding box center [620, 634] width 1 height 1
radio input "true"
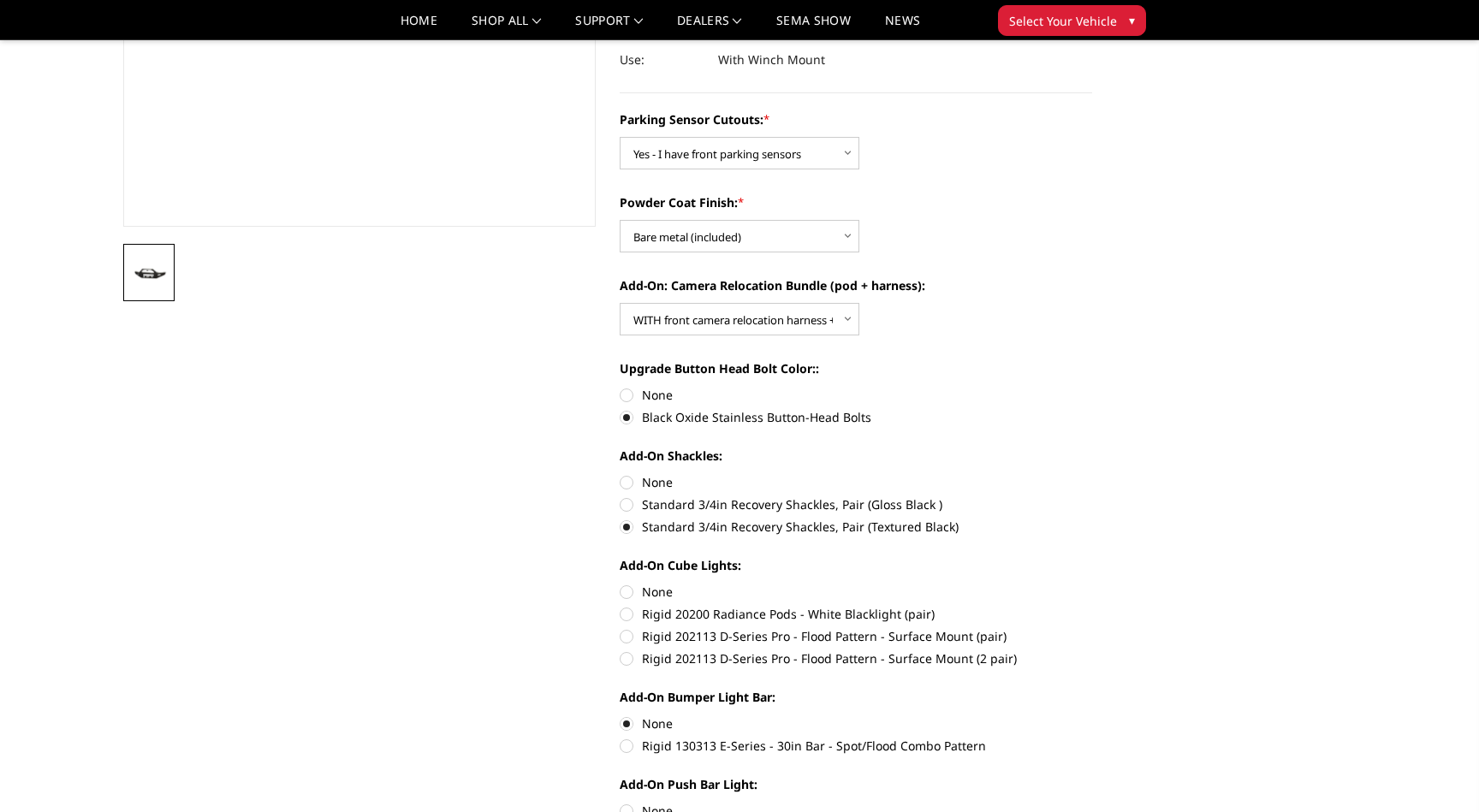
scroll to position [409, 0]
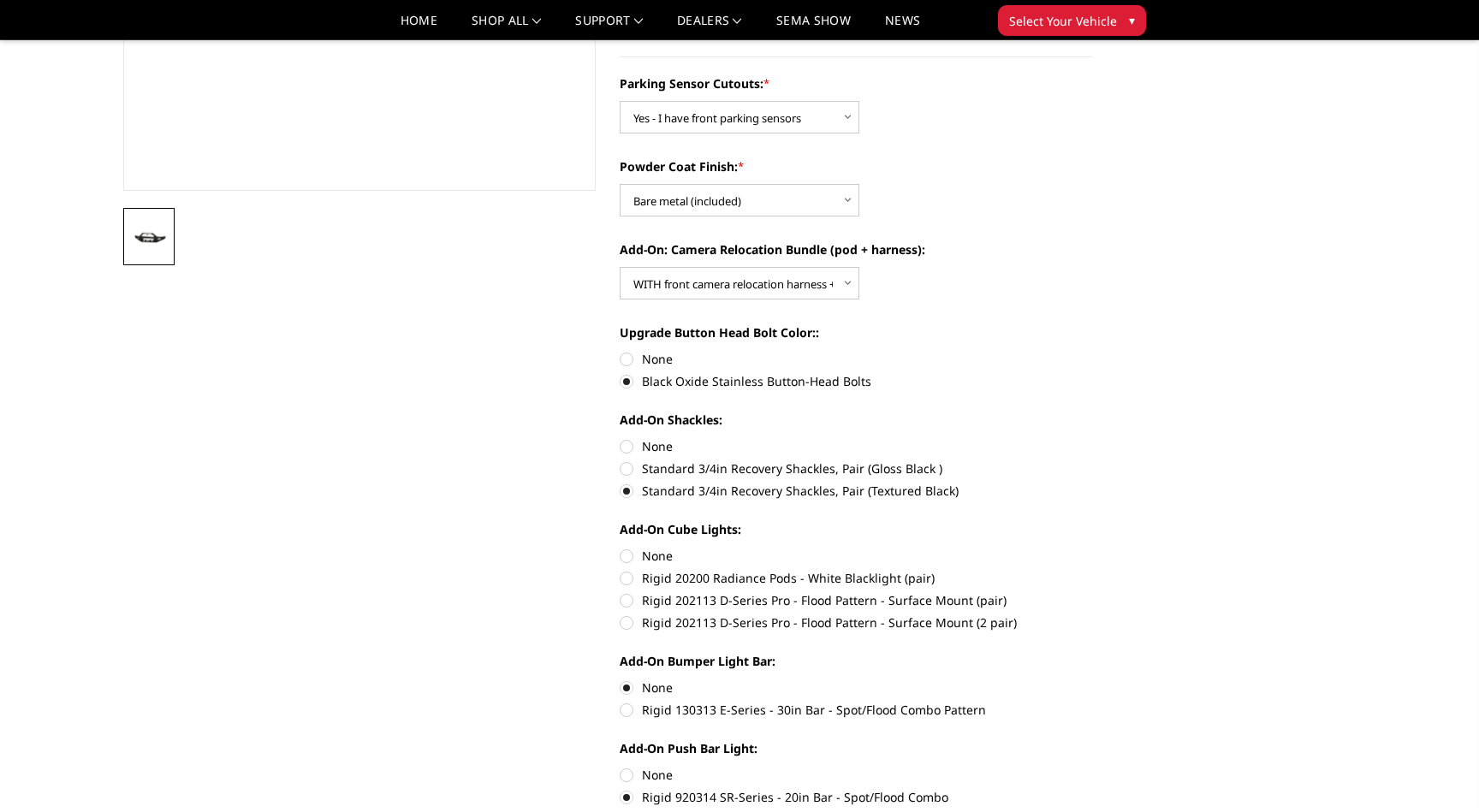
click at [653, 647] on div "Parking Sensor Cutouts: * Choose Options Yes - I have front parking sensors No …" at bounding box center [856, 593] width 472 height 1038
click at [694, 619] on label "Rigid 202113 D-Series Pro - Flood Pattern - Surface Mount (2 pair)" at bounding box center [856, 623] width 472 height 18
click at [1092, 592] on input "Rigid 202113 D-Series Pro - Flood Pattern - Surface Mount (2 pair)" at bounding box center [1092, 591] width 1 height 1
radio input "true"
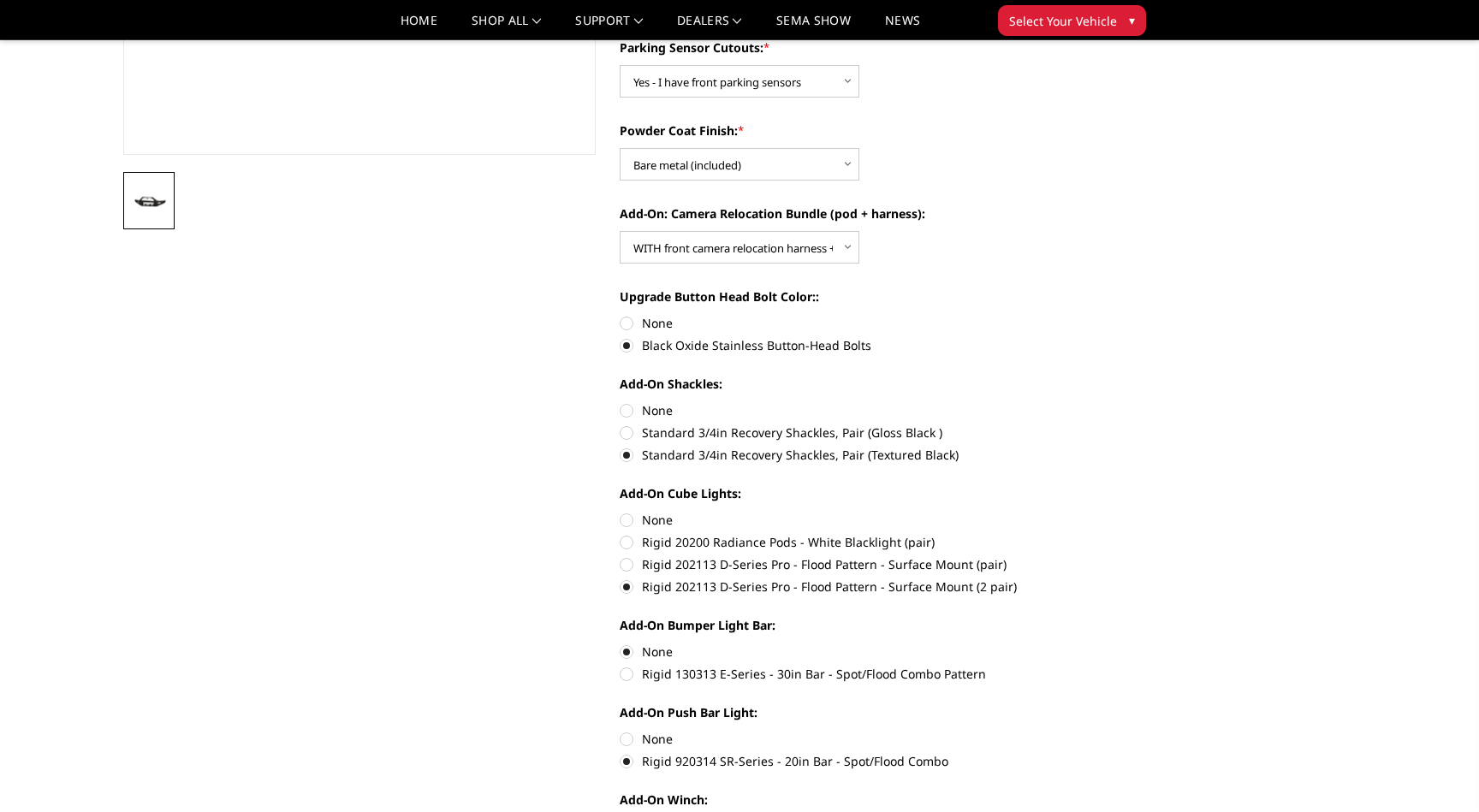
scroll to position [459, 0]
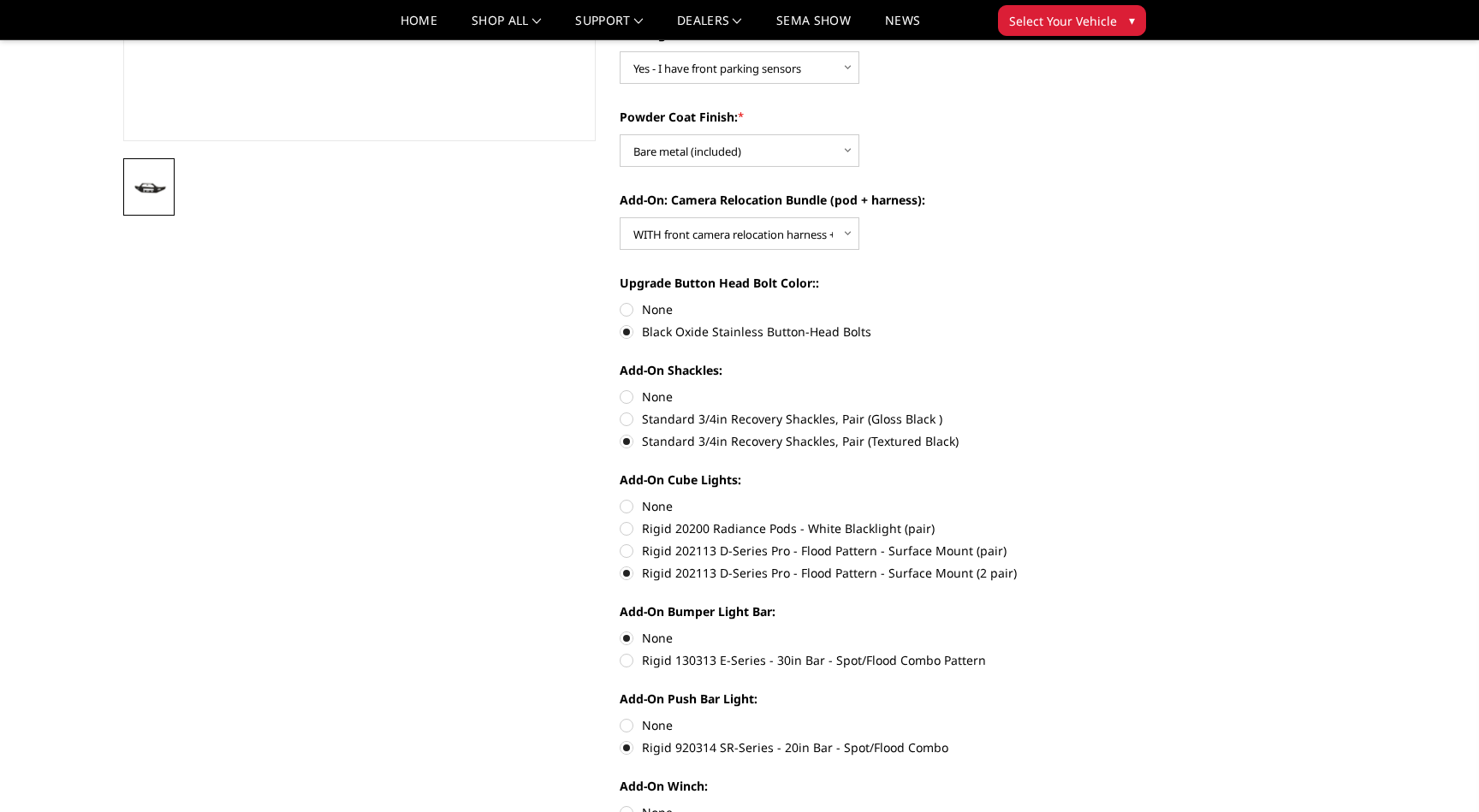
click at [692, 664] on label "Rigid 130313 E-Series - 30in Bar - Spot/Flood Combo Pattern" at bounding box center [856, 660] width 472 height 18
click at [1092, 630] on input "Rigid 130313 E-Series - 30in Bar - Spot/Flood Combo Pattern" at bounding box center [1092, 629] width 1 height 1
radio input "true"
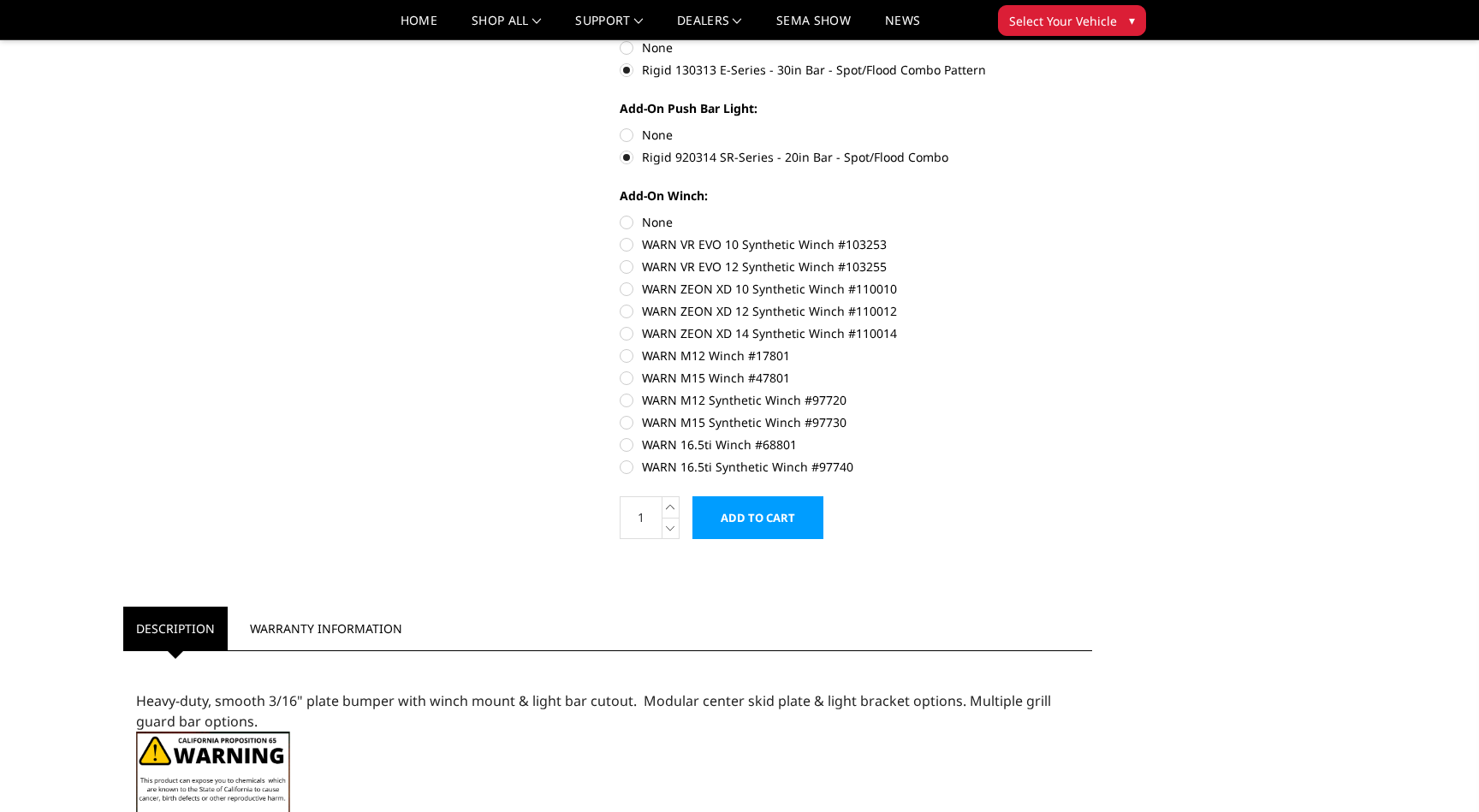
scroll to position [1061, 0]
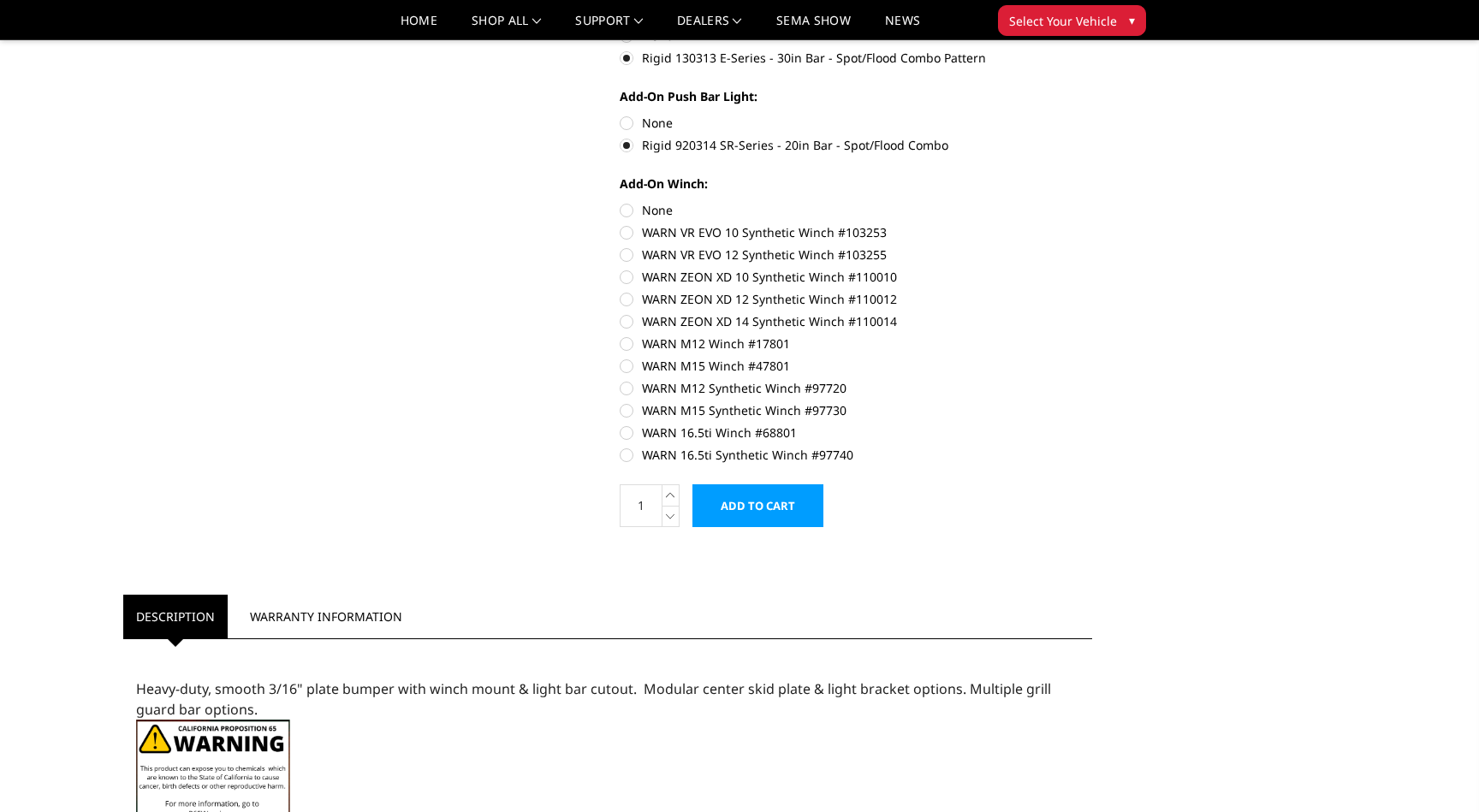
click at [650, 456] on label "WARN 16.5ti Synthetic Winch #97740" at bounding box center [856, 454] width 472 height 18
click at [1092, 425] on input "WARN 16.5ti Synthetic Winch #97740" at bounding box center [1092, 424] width 1 height 1
radio input "true"
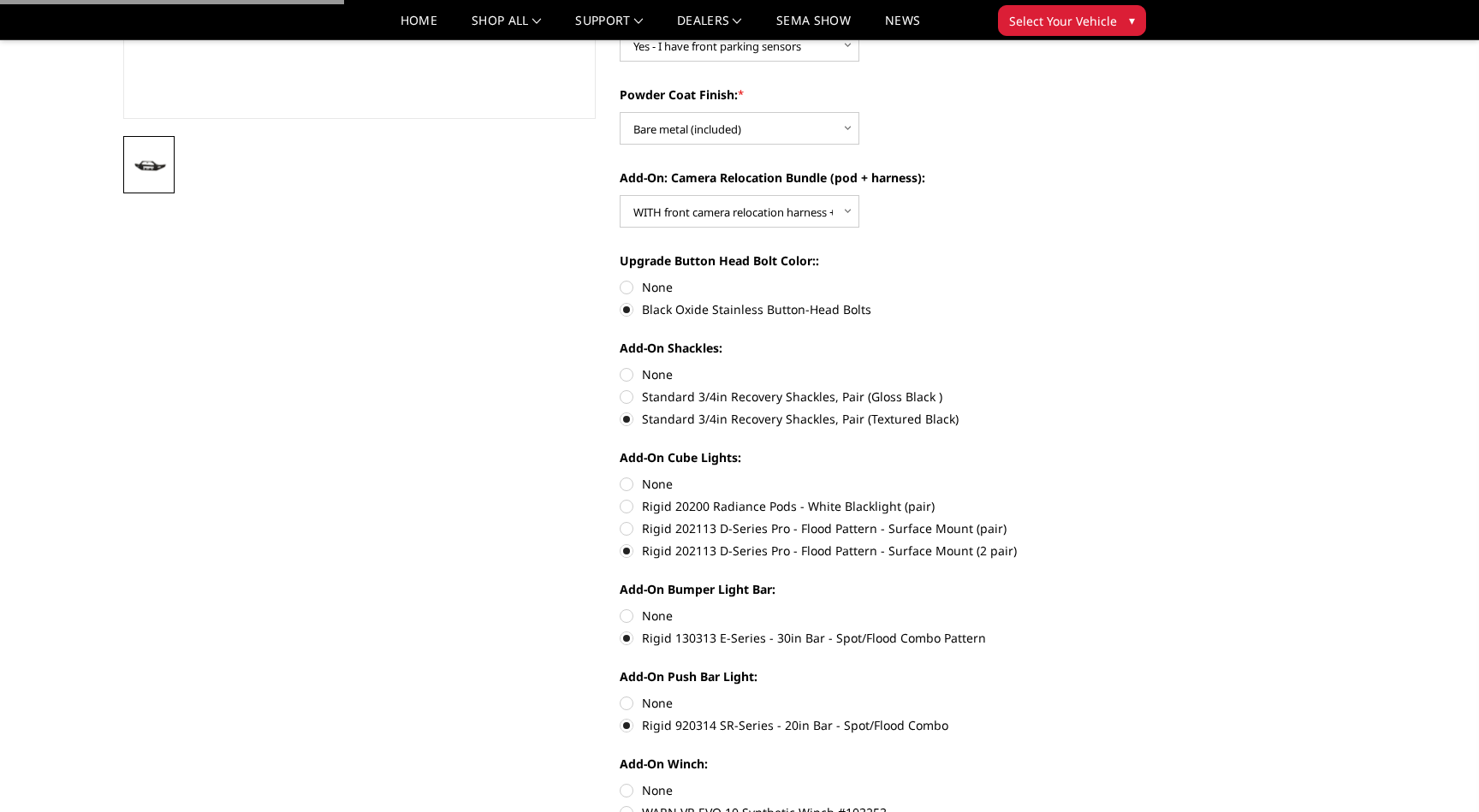
scroll to position [0, 0]
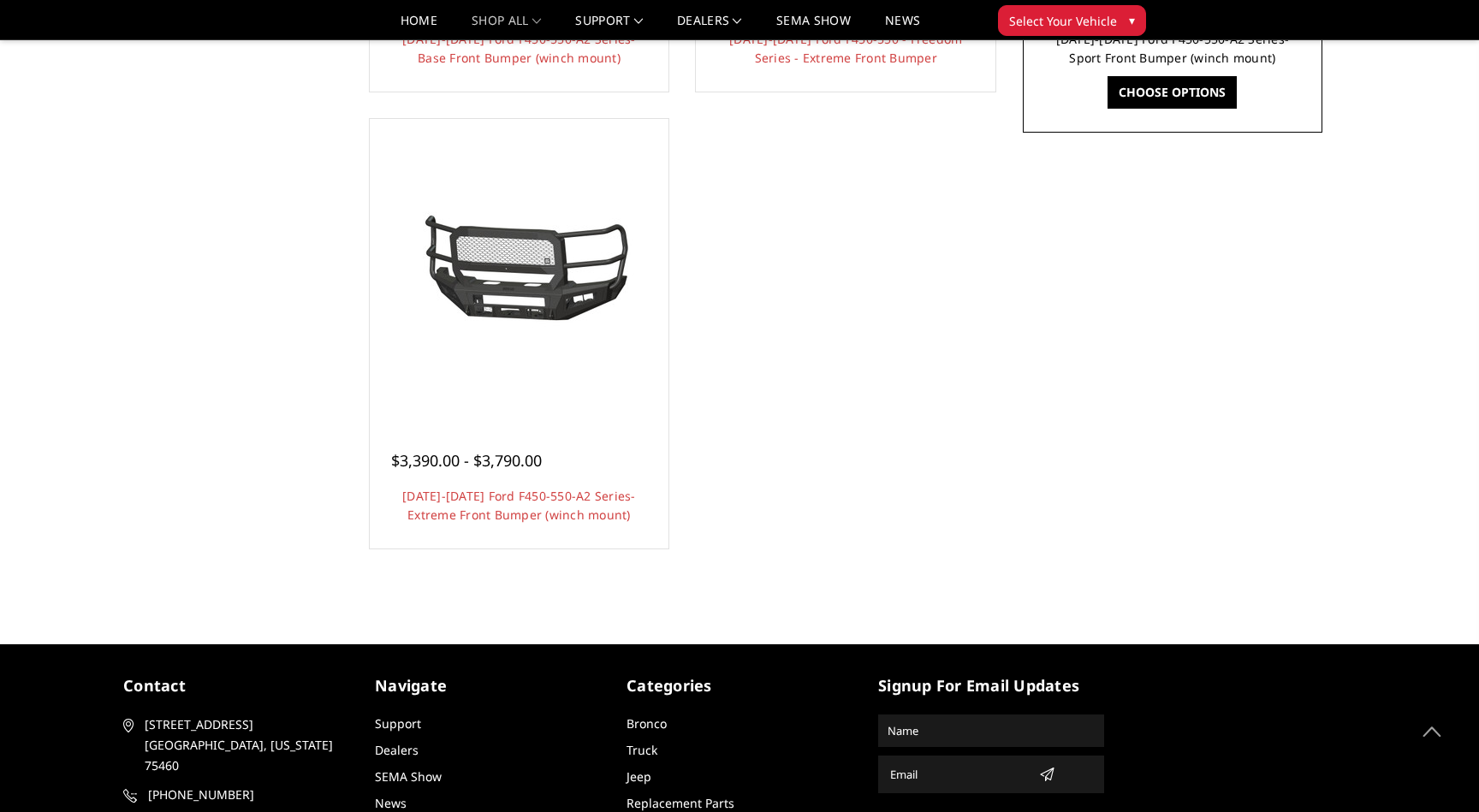
scroll to position [1571, 0]
